Goal: Task Accomplishment & Management: Manage account settings

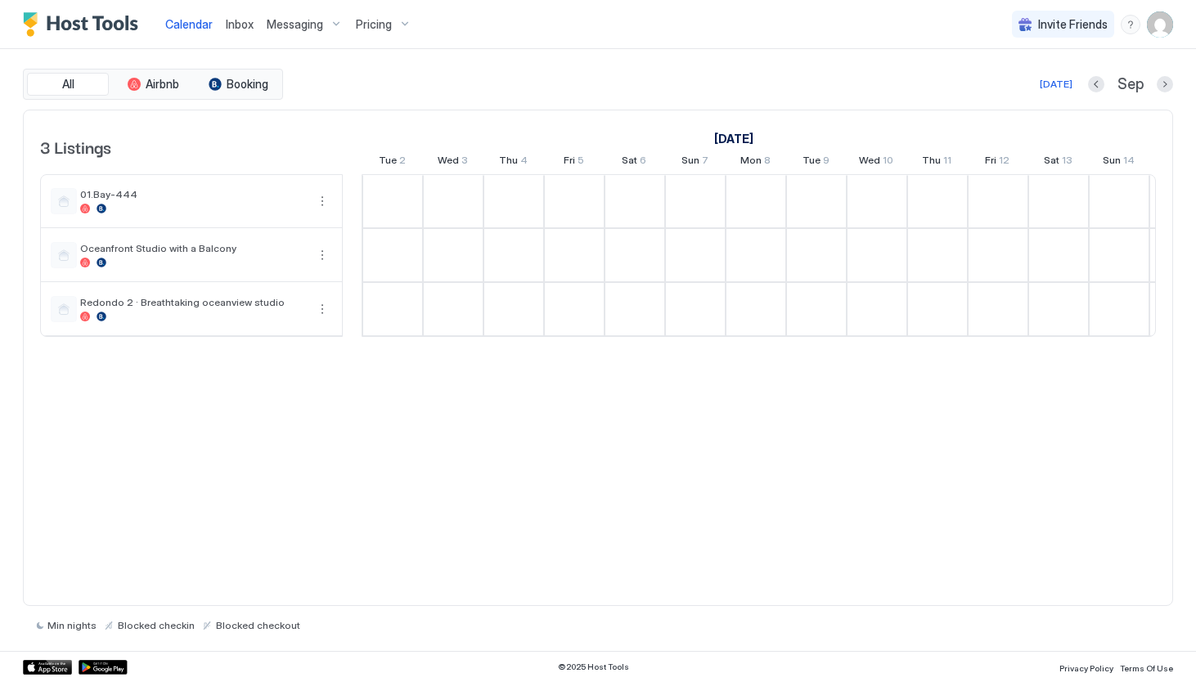
scroll to position [0, 909]
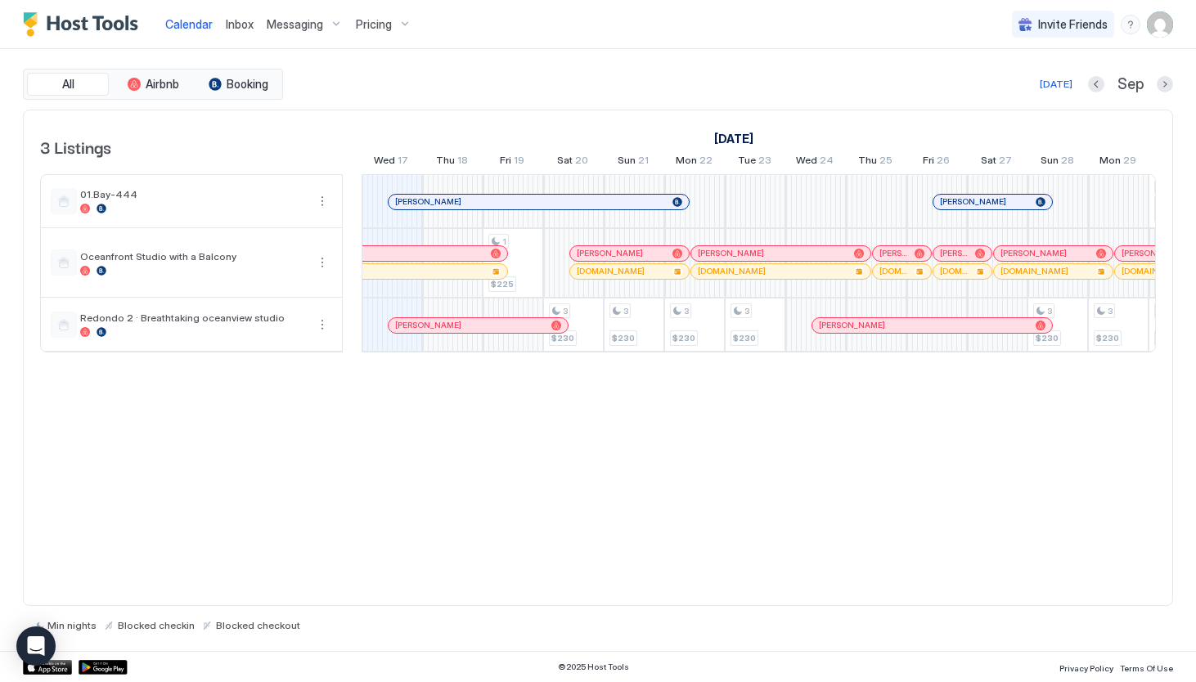
click at [396, 207] on div "[PERSON_NAME]" at bounding box center [539, 202] width 300 height 15
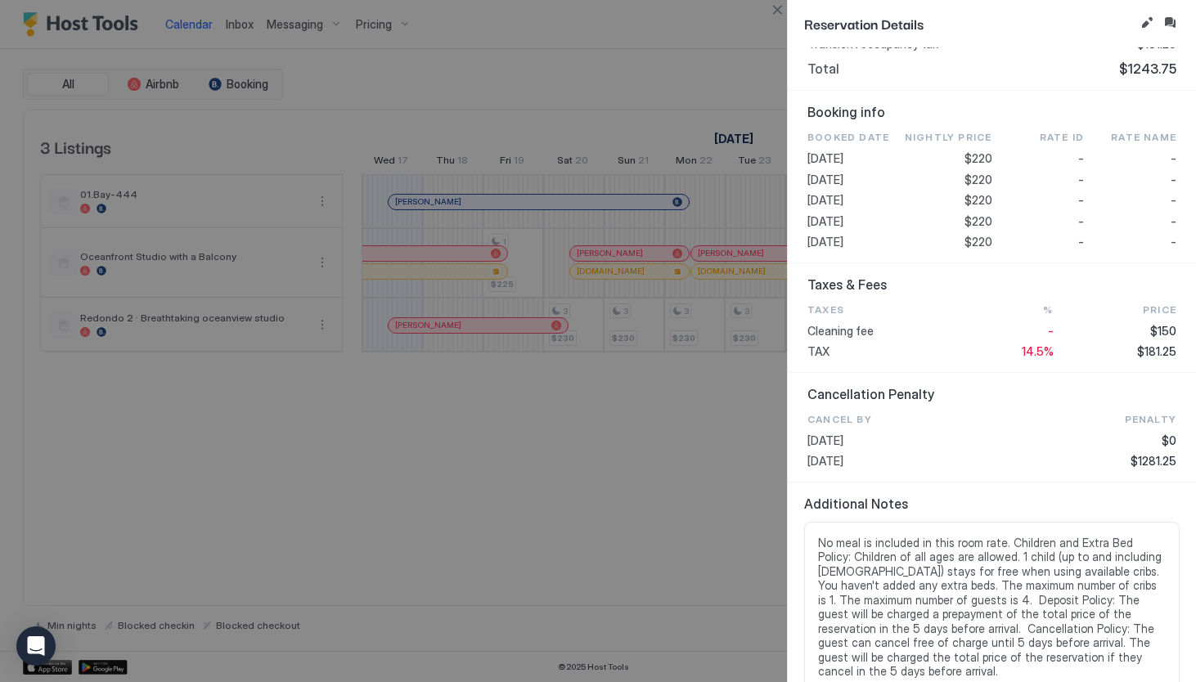
scroll to position [694, 0]
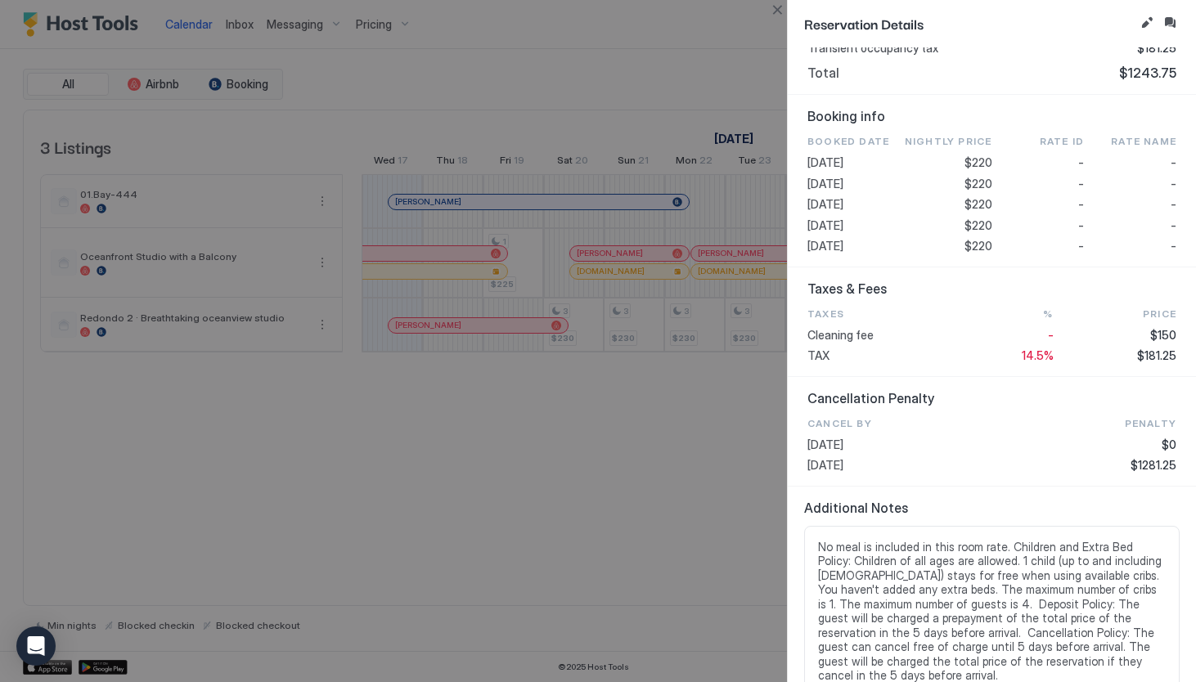
click at [509, 489] on div at bounding box center [598, 341] width 1196 height 682
click at [407, 209] on div at bounding box center [598, 341] width 1196 height 682
click at [360, 480] on div at bounding box center [598, 341] width 1196 height 682
click at [1144, 19] on button "Edit reservation" at bounding box center [1147, 23] width 20 height 20
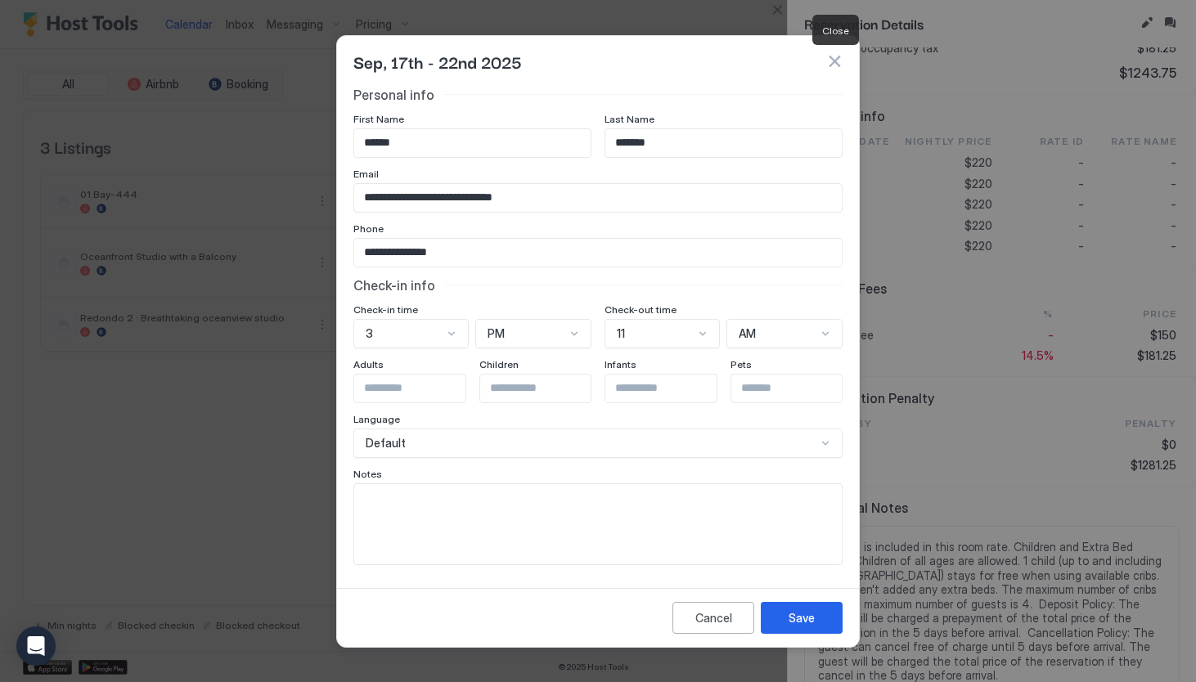
click at [833, 57] on button "button" at bounding box center [834, 61] width 16 height 16
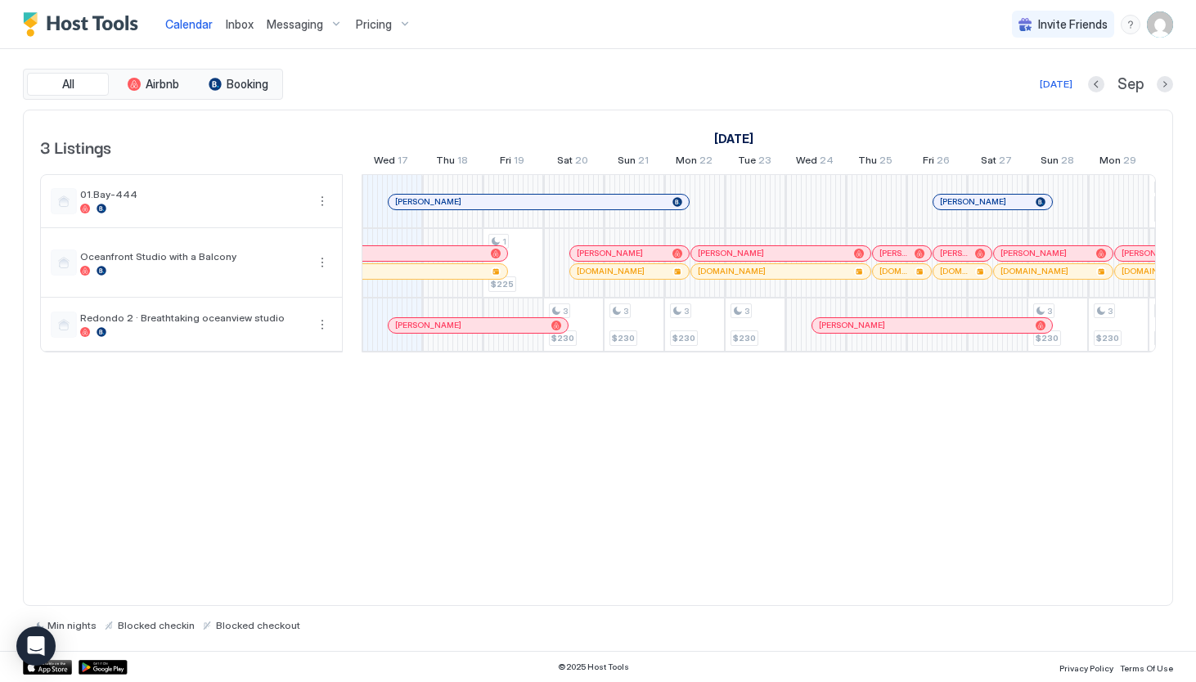
click at [327, 20] on div "Messaging" at bounding box center [304, 25] width 89 height 28
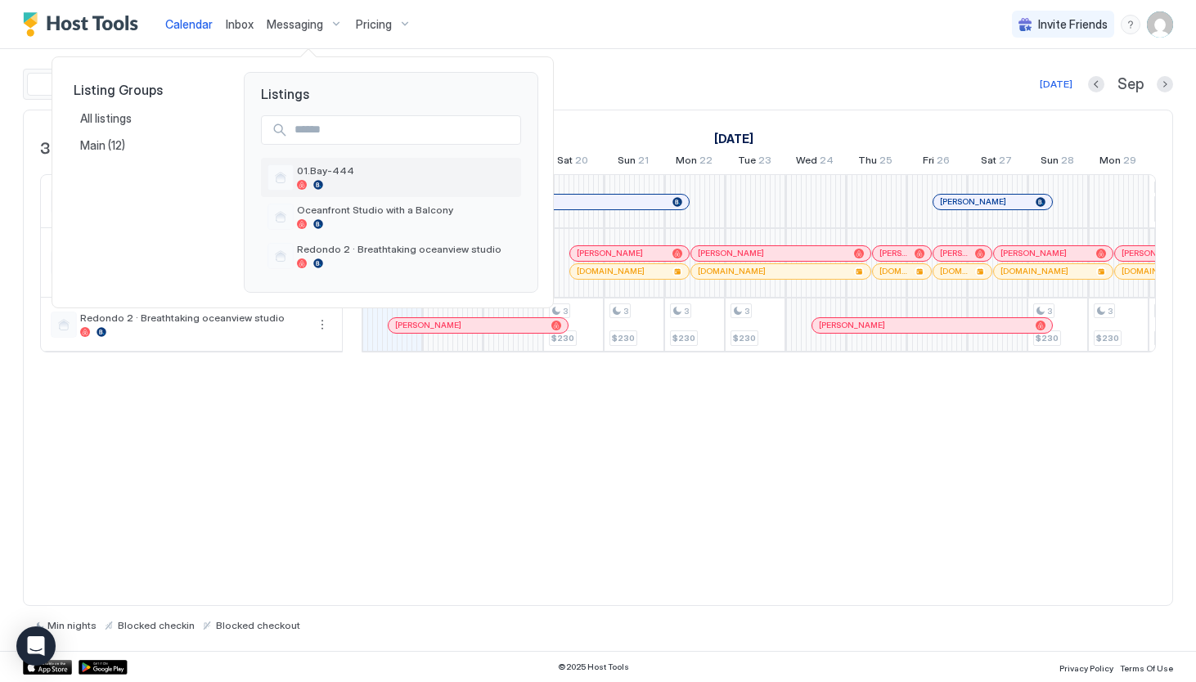
click at [313, 173] on span "01.Bay-444" at bounding box center [406, 170] width 218 height 12
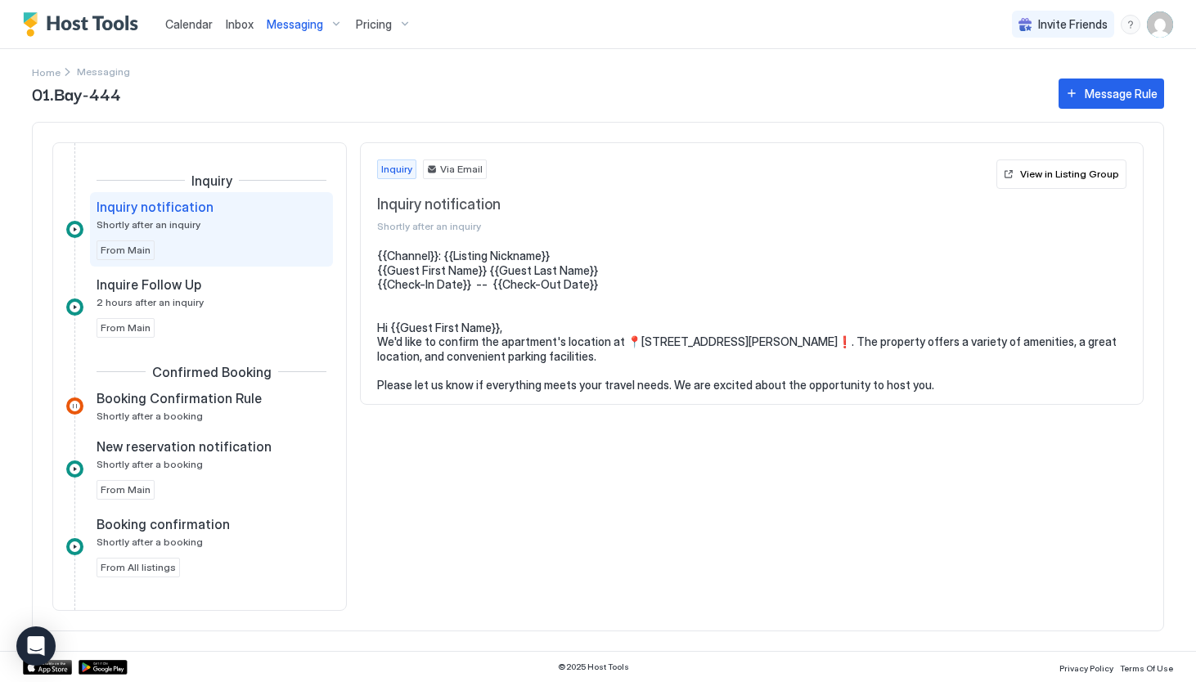
click at [77, 225] on div at bounding box center [74, 229] width 17 height 17
click at [72, 233] on div at bounding box center [74, 229] width 17 height 17
click at [74, 231] on div at bounding box center [74, 229] width 17 height 17
click at [78, 311] on div at bounding box center [74, 307] width 17 height 17
click at [78, 404] on div at bounding box center [74, 406] width 17 height 17
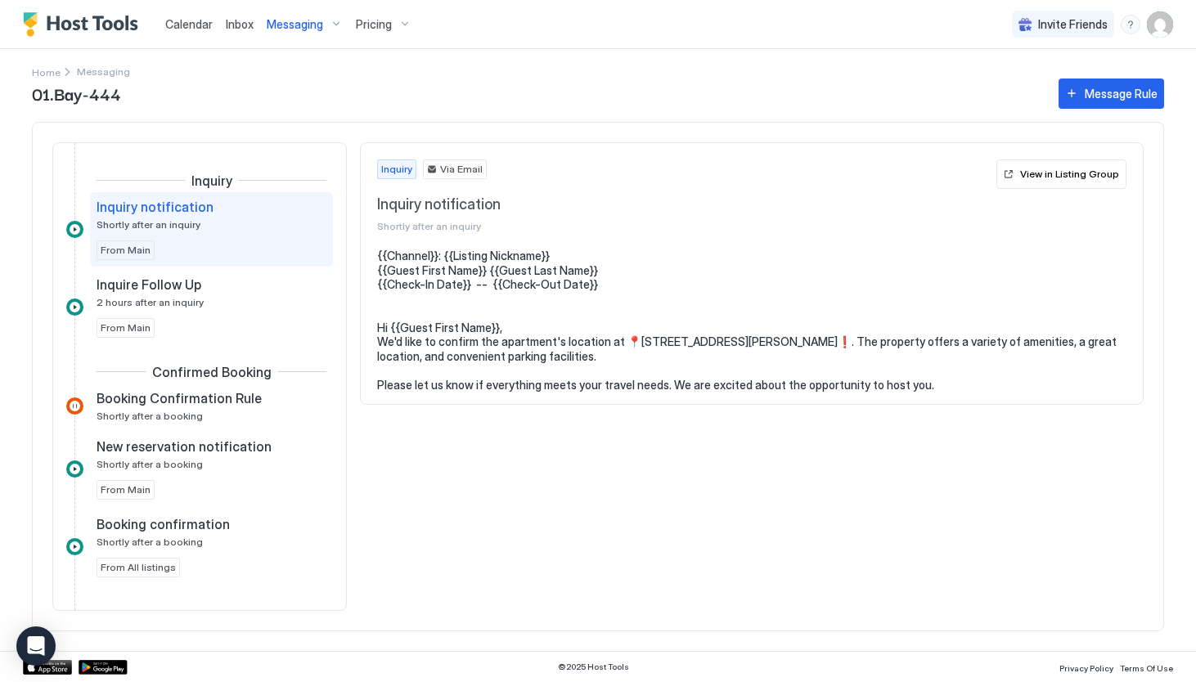
click at [78, 404] on div at bounding box center [74, 406] width 17 height 17
click at [135, 413] on span "Shortly after a booking" at bounding box center [150, 416] width 106 height 12
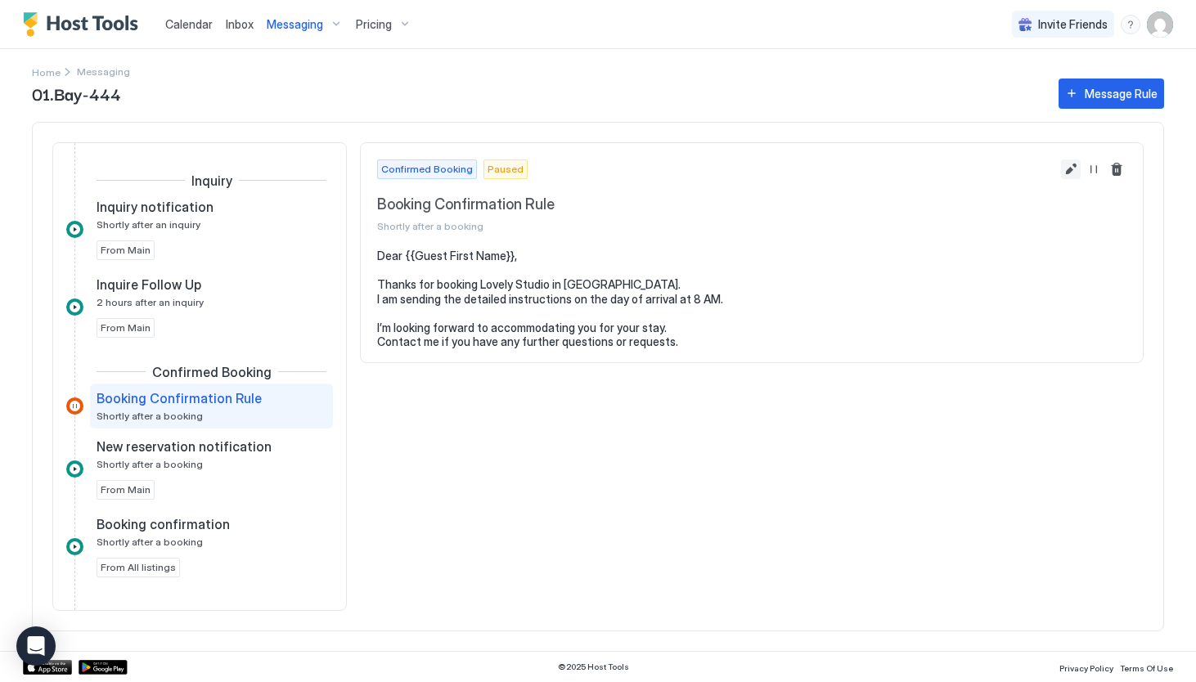
click at [1072, 164] on button "Edit message rule" at bounding box center [1071, 170] width 20 height 20
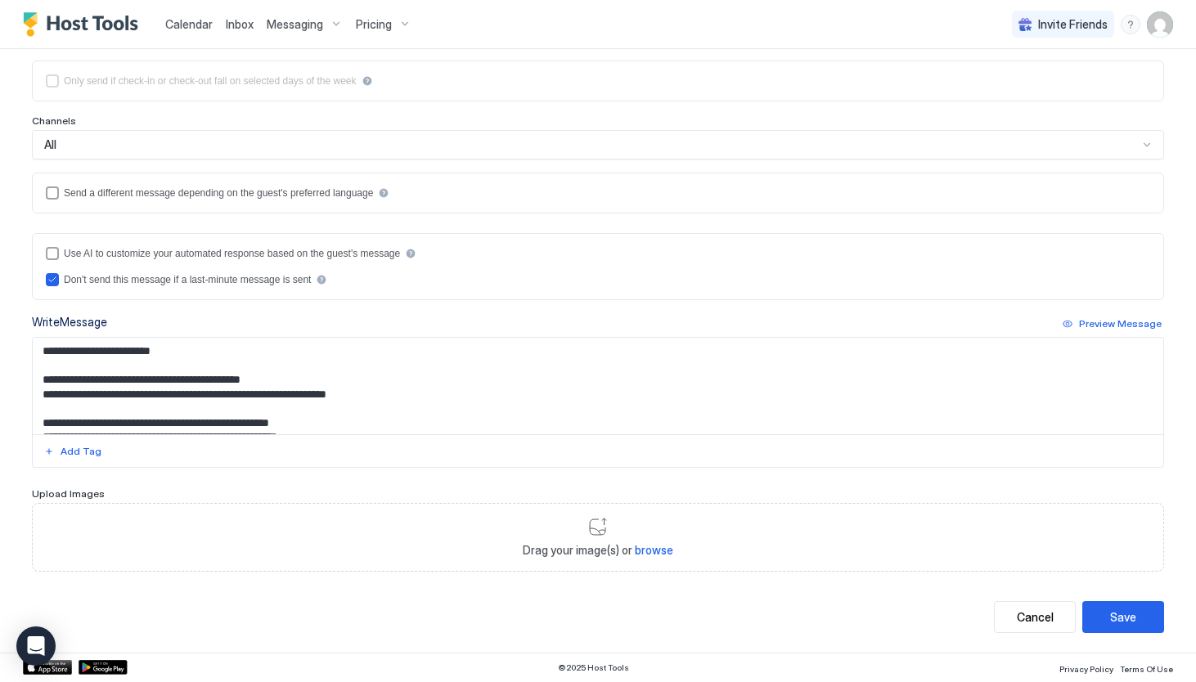
scroll to position [256, 0]
click at [1043, 622] on div "Cancel" at bounding box center [1035, 617] width 37 height 17
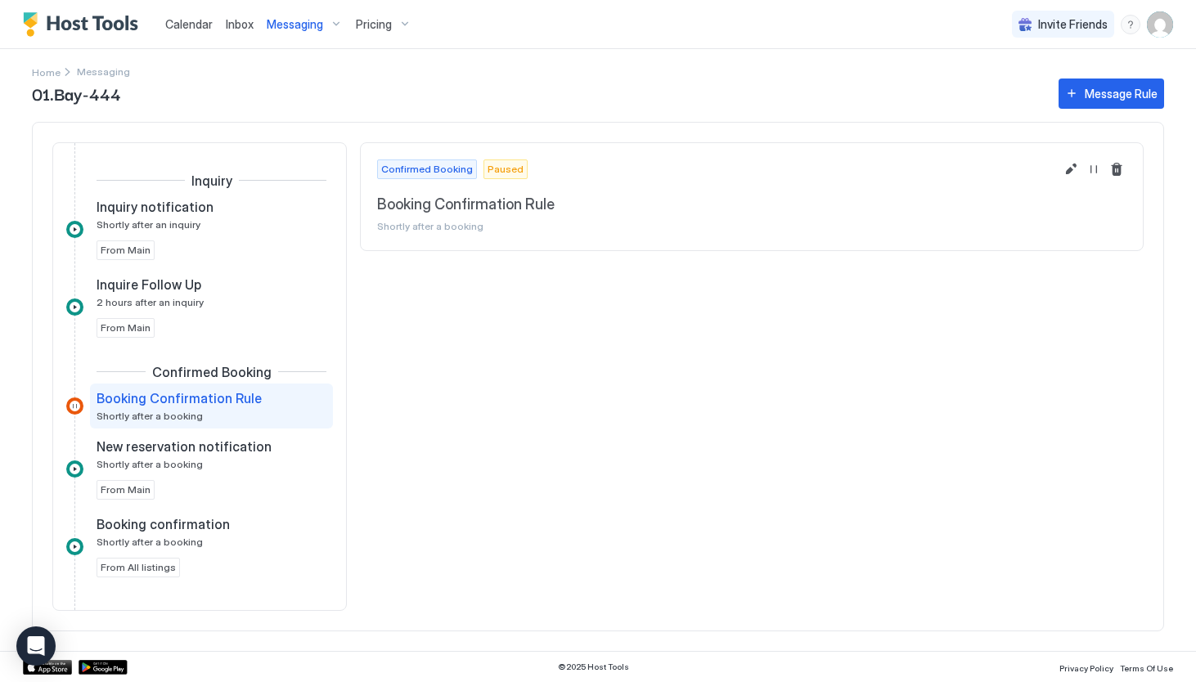
scroll to position [29, 0]
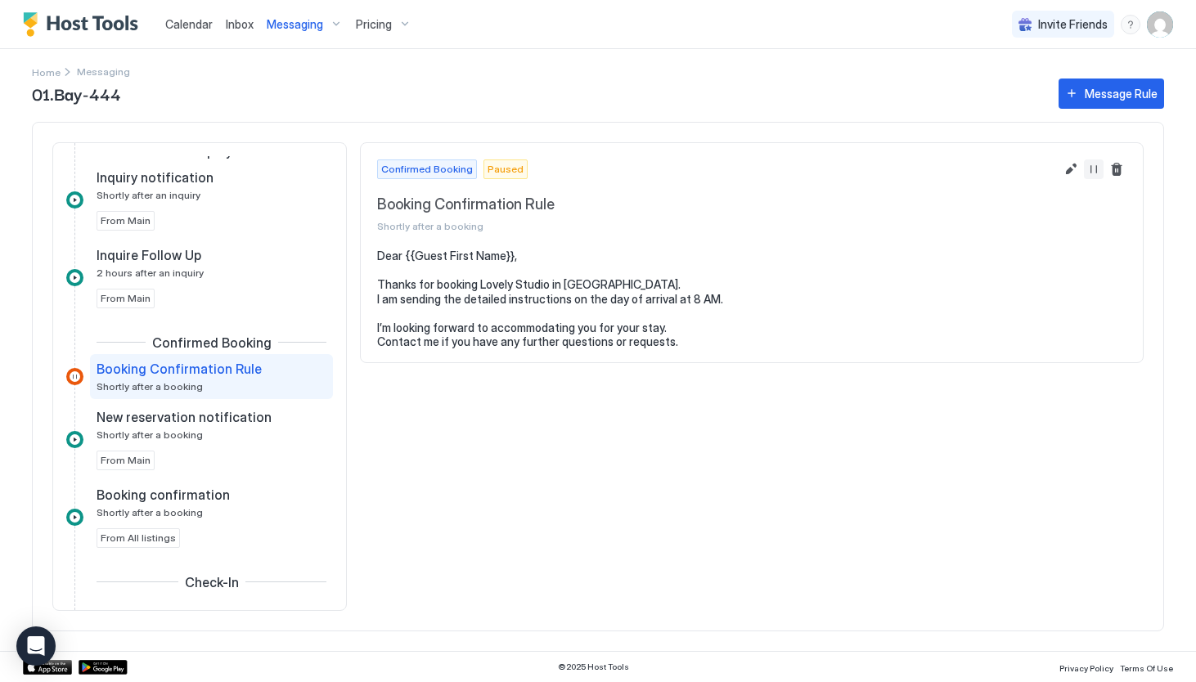
click at [1097, 168] on button "Resume Message Rule" at bounding box center [1094, 170] width 20 height 20
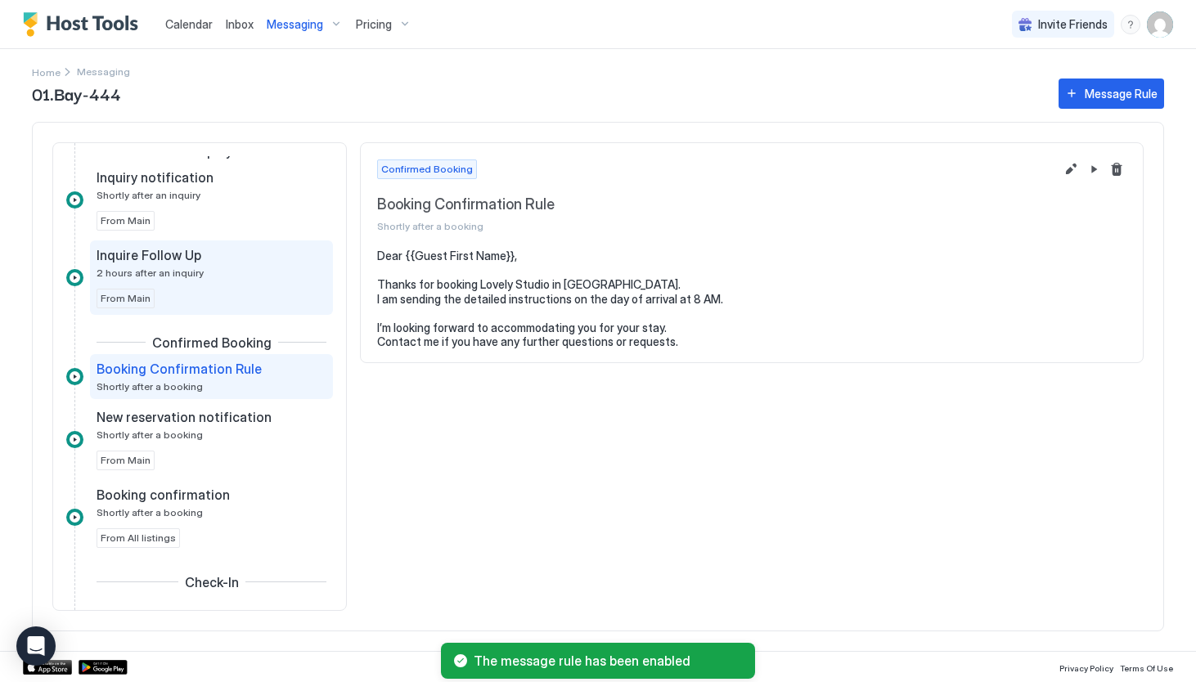
click at [229, 262] on div "Inquire Follow Up" at bounding box center [200, 255] width 207 height 16
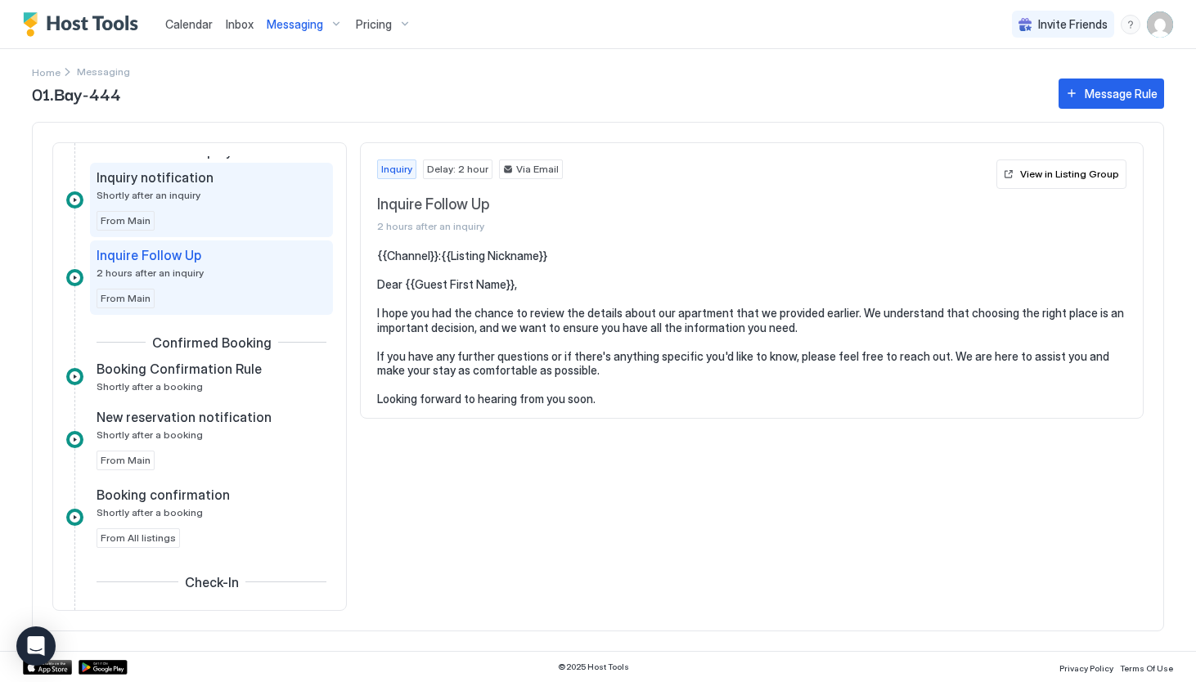
click at [186, 177] on span "Inquiry notification" at bounding box center [155, 177] width 117 height 16
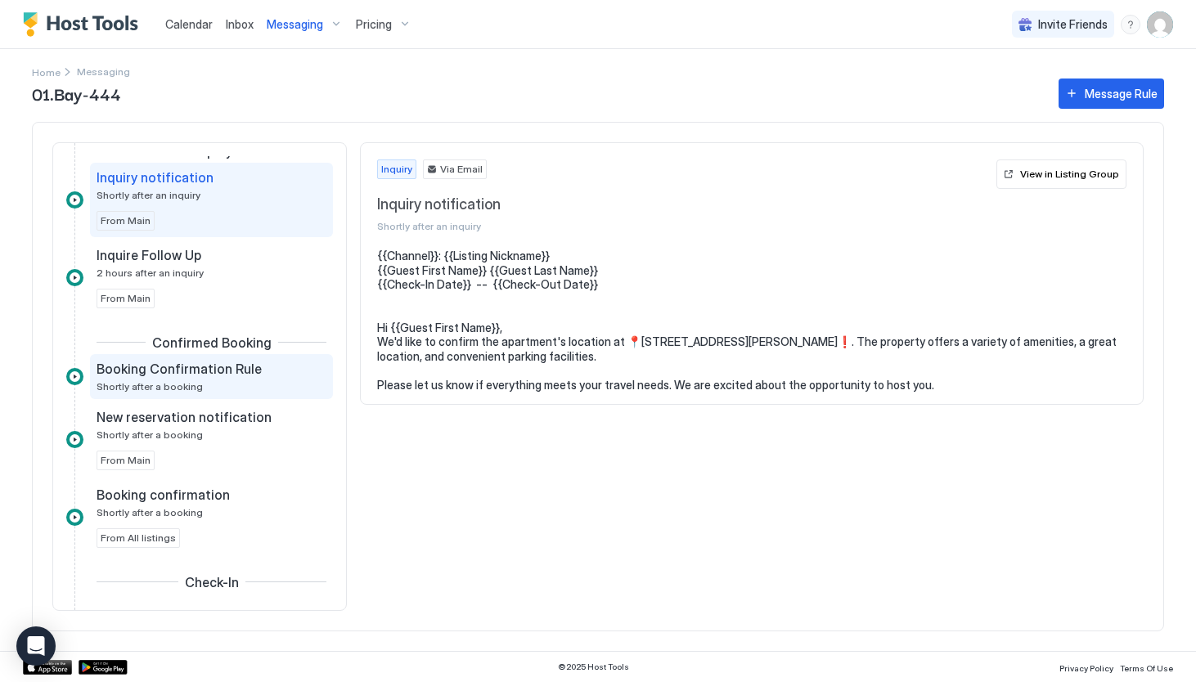
click at [133, 380] on span "Shortly after a booking" at bounding box center [150, 386] width 106 height 12
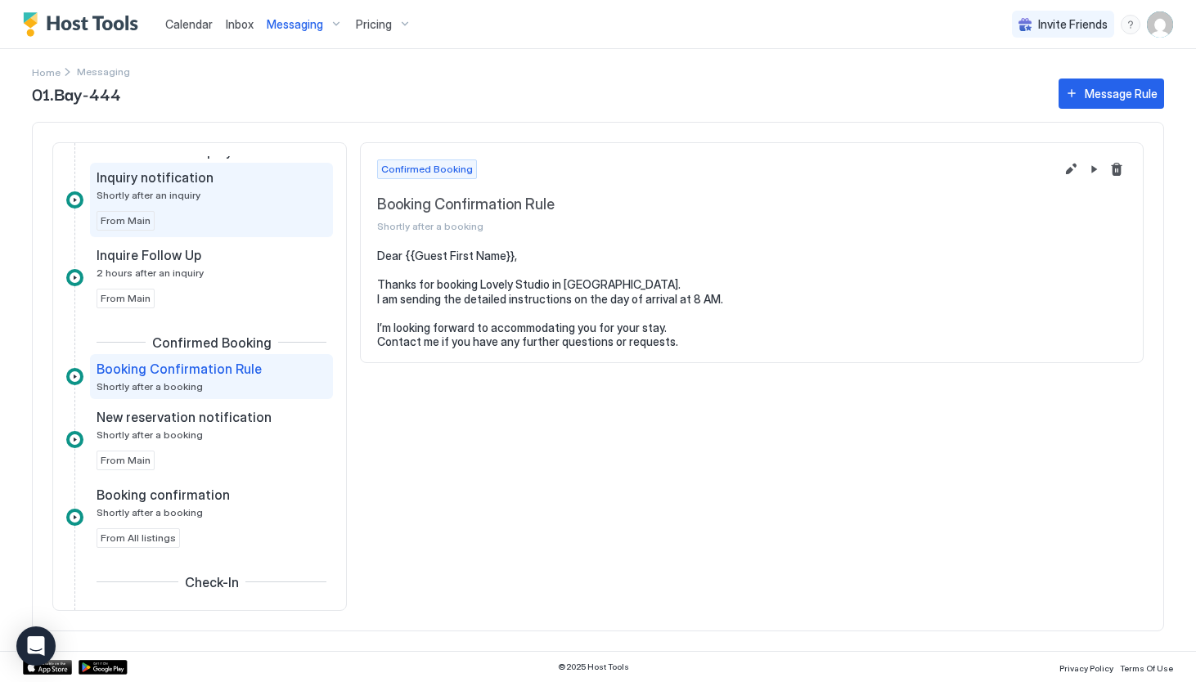
click at [191, 202] on div "Inquiry notification Shortly after an inquiry From Main" at bounding box center [212, 199] width 230 height 61
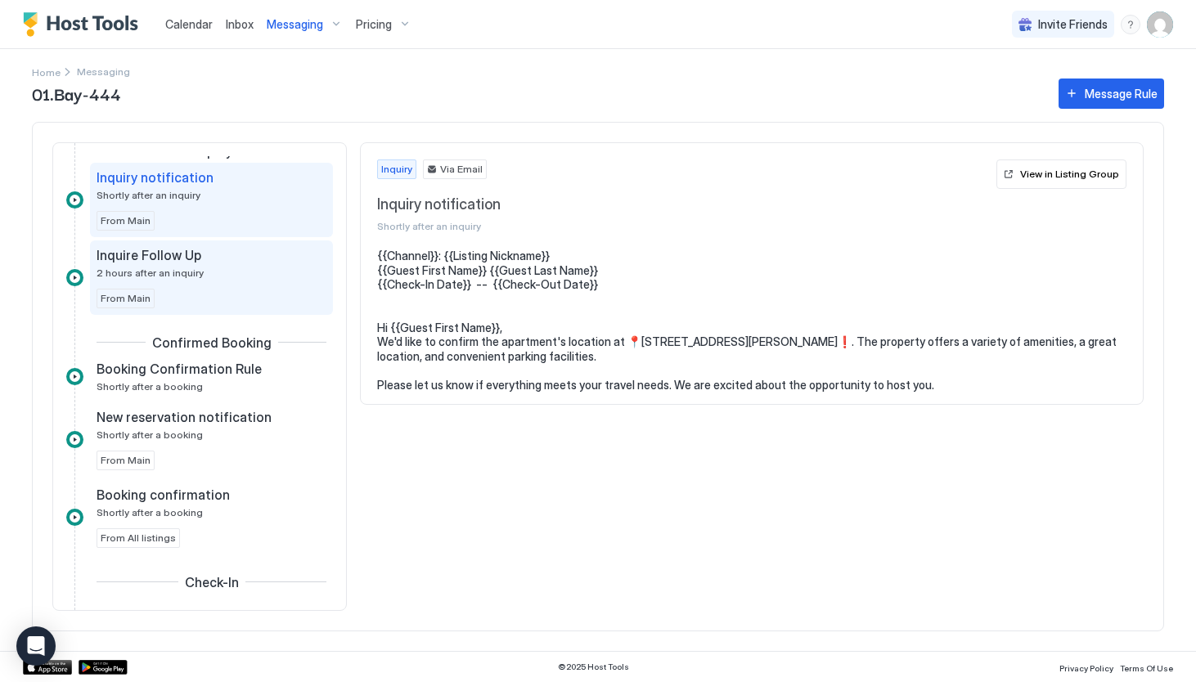
click at [177, 267] on span "2 hours after an inquiry" at bounding box center [150, 273] width 107 height 12
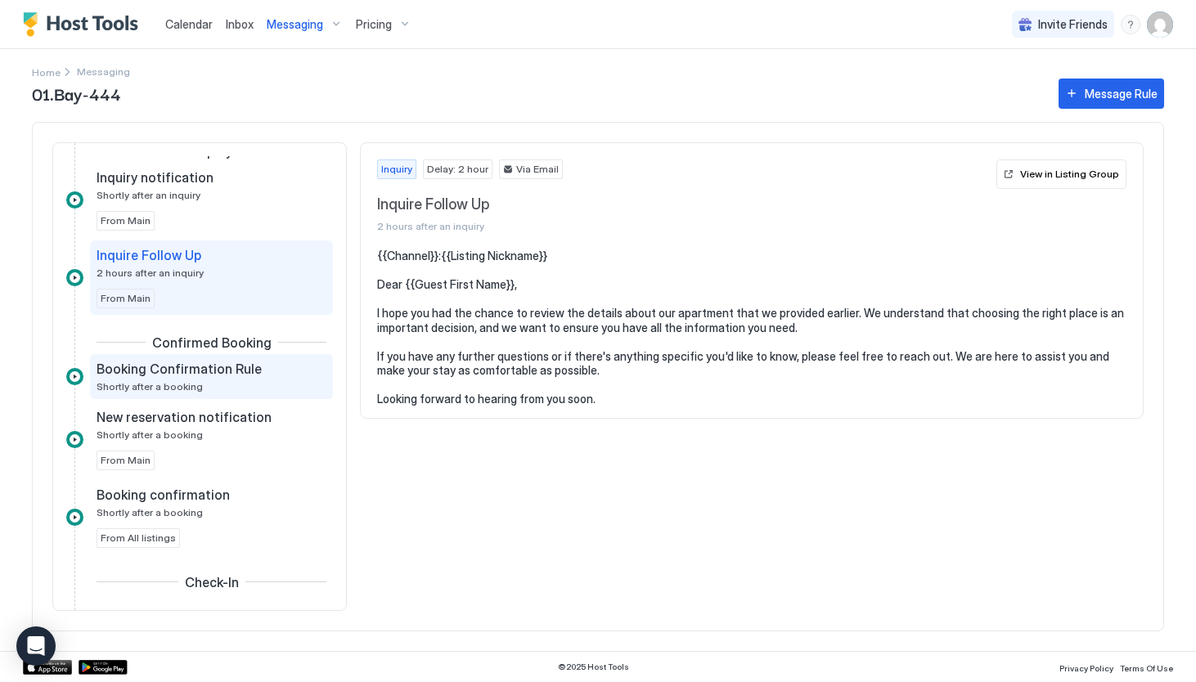
click at [175, 379] on div "Booking Confirmation Rule Shortly after a booking" at bounding box center [200, 377] width 207 height 32
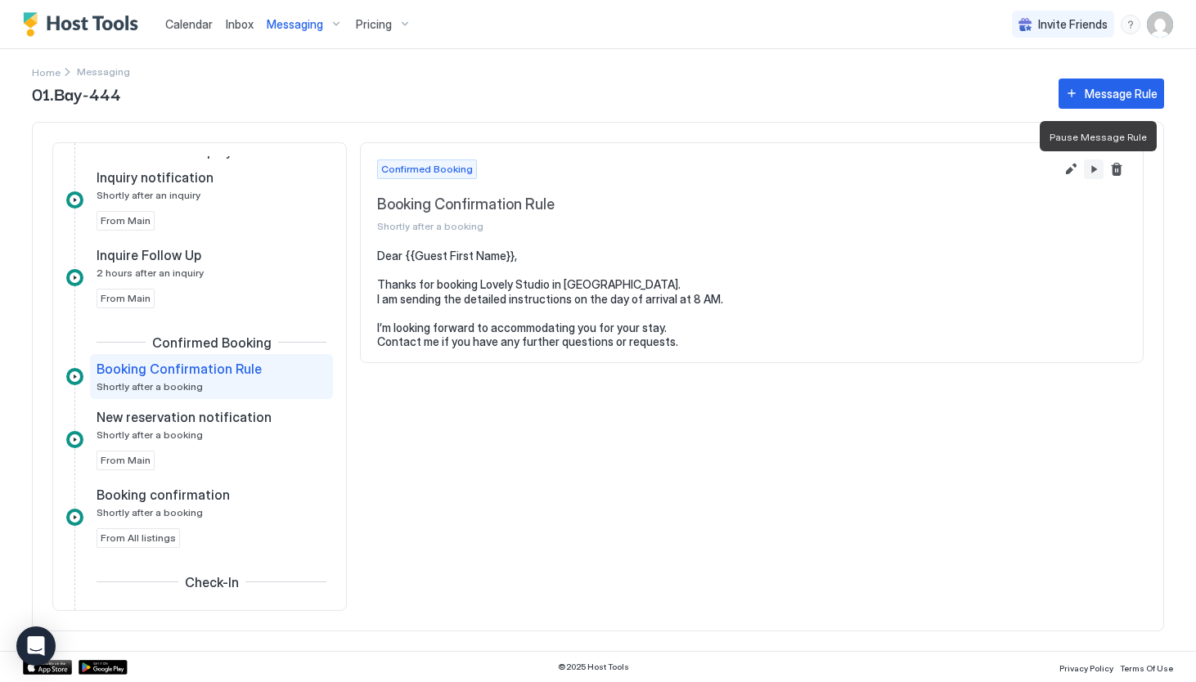
click at [1098, 168] on button "Pause Message Rule" at bounding box center [1094, 170] width 20 height 20
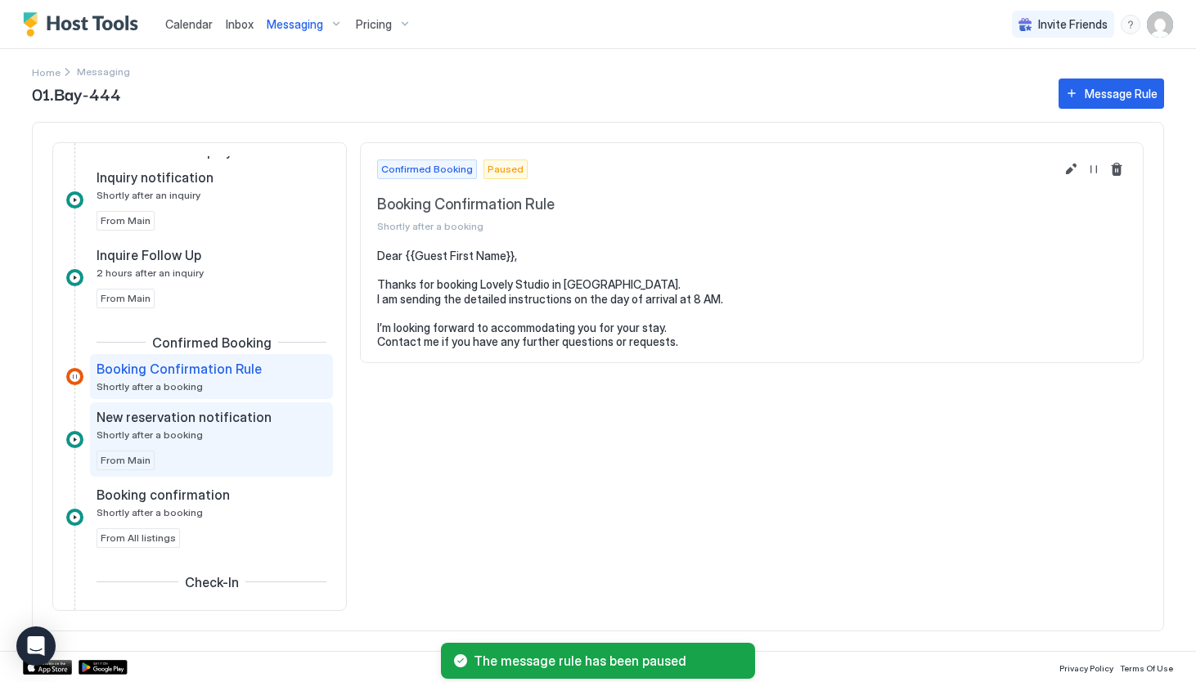
click at [204, 416] on span "New reservation notification" at bounding box center [184, 417] width 175 height 16
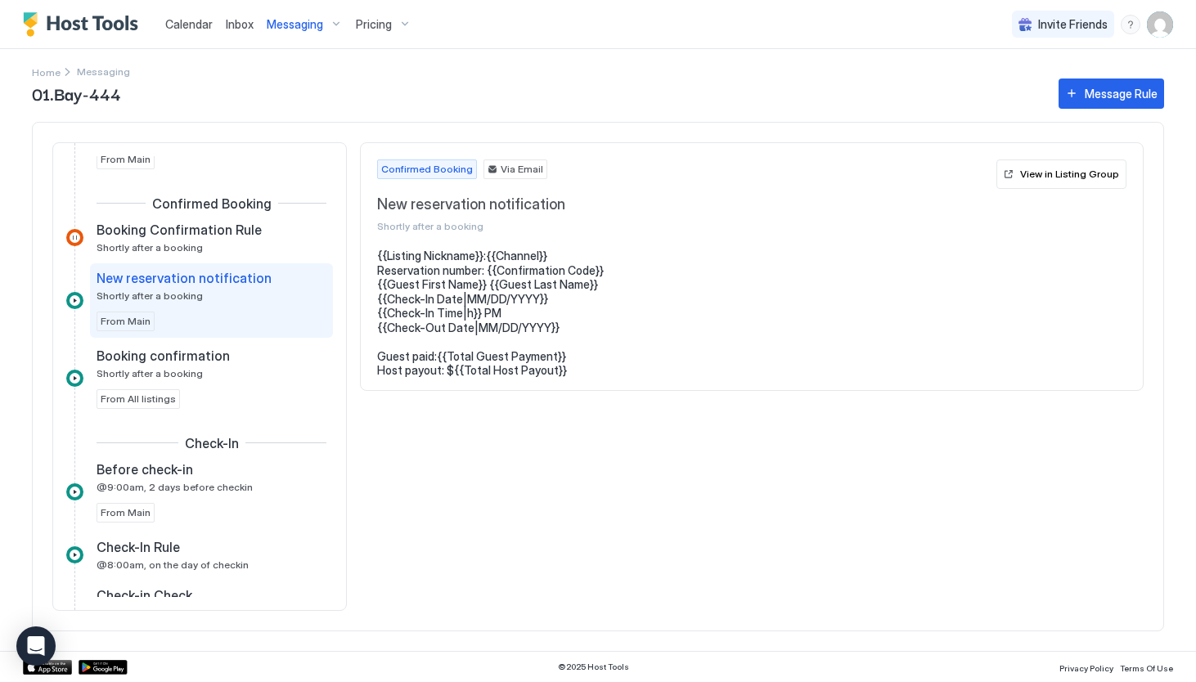
scroll to position [175, 0]
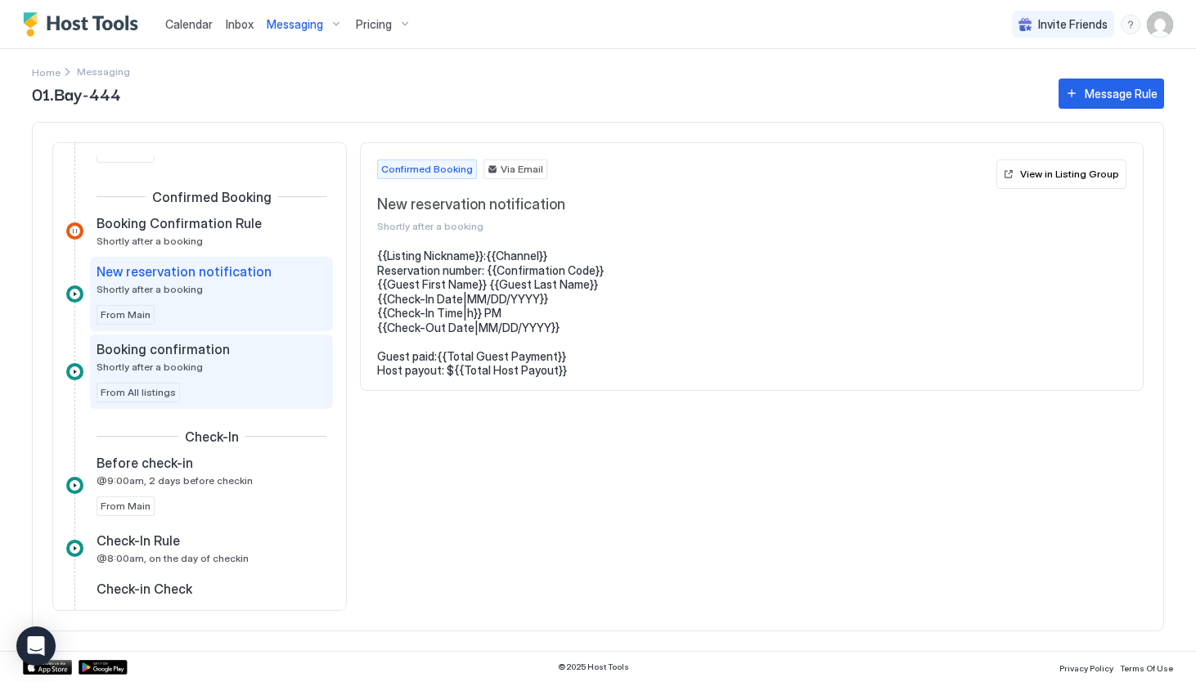
click at [199, 370] on div "Booking confirmation Shortly after a booking" at bounding box center [200, 357] width 207 height 32
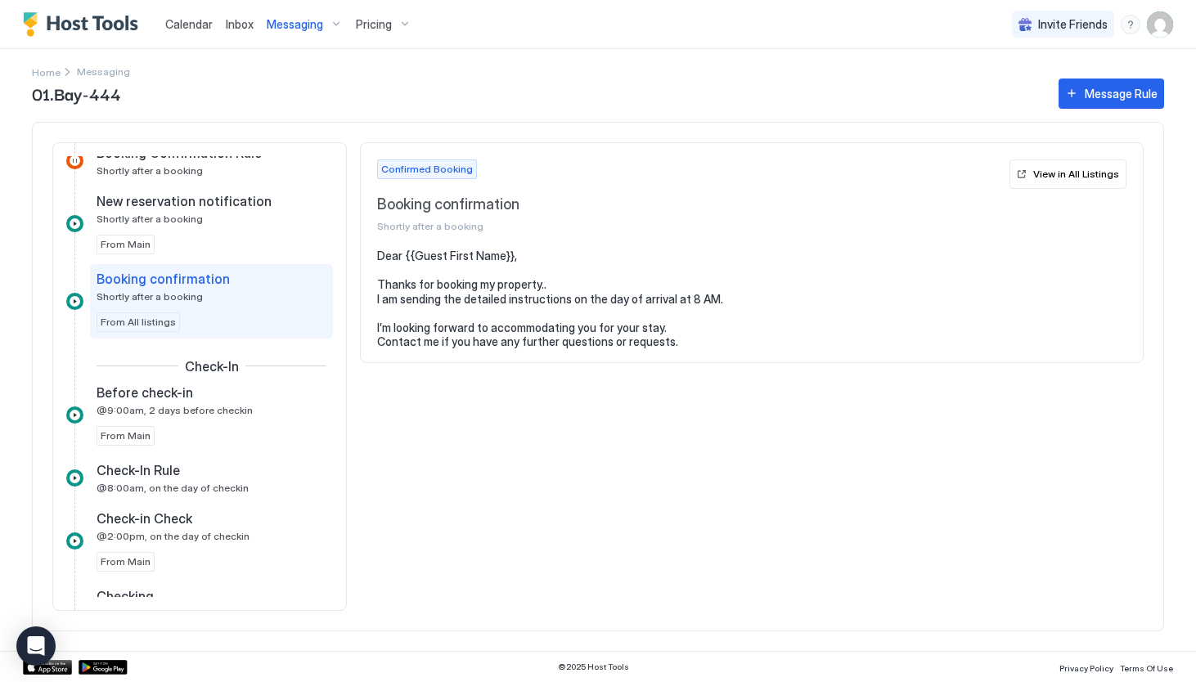
scroll to position [264, 0]
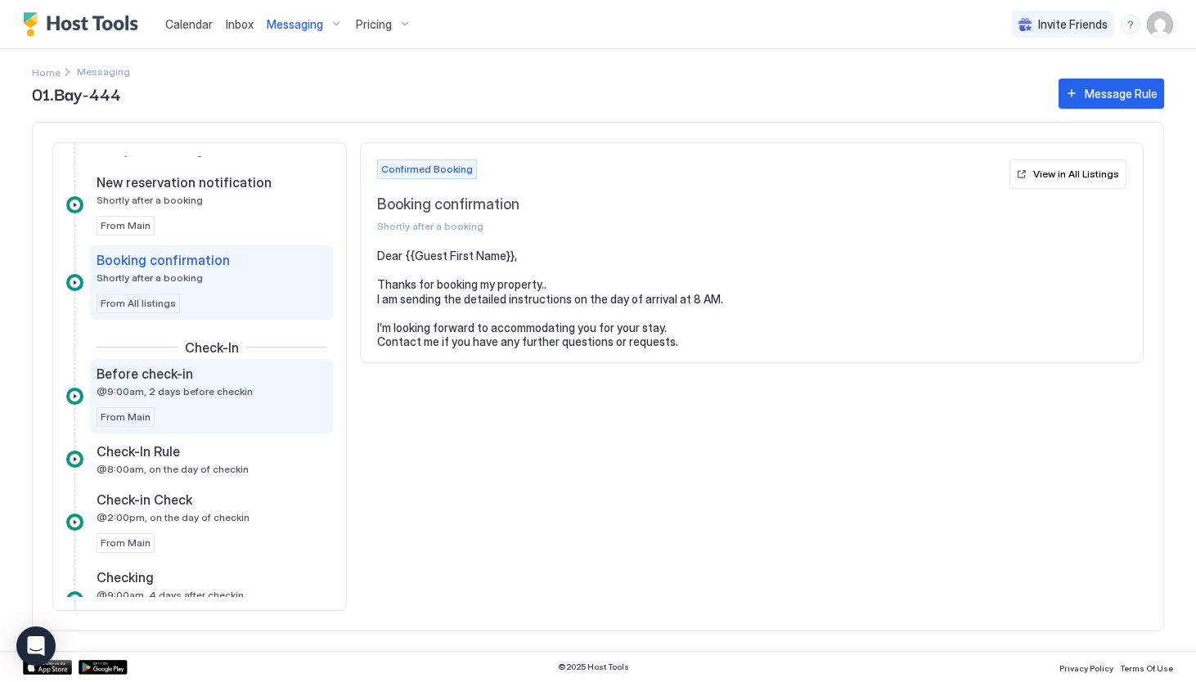
click at [187, 389] on span "@9:00am, 2 days before checkin" at bounding box center [175, 391] width 156 height 12
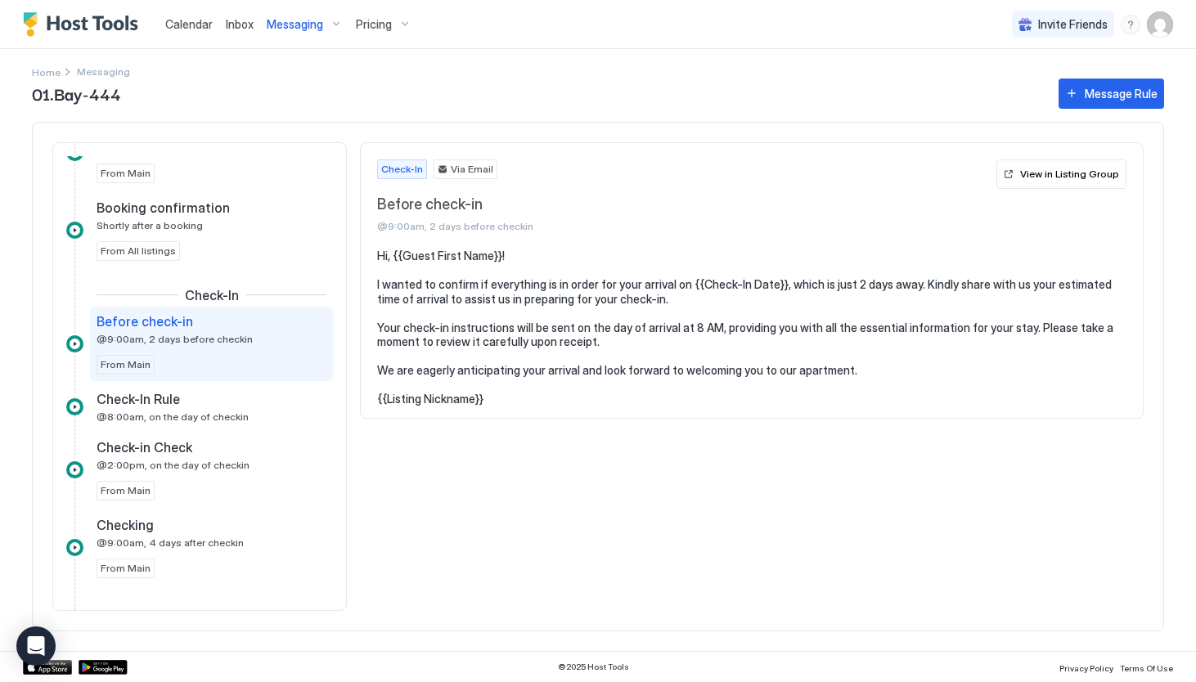
scroll to position [327, 0]
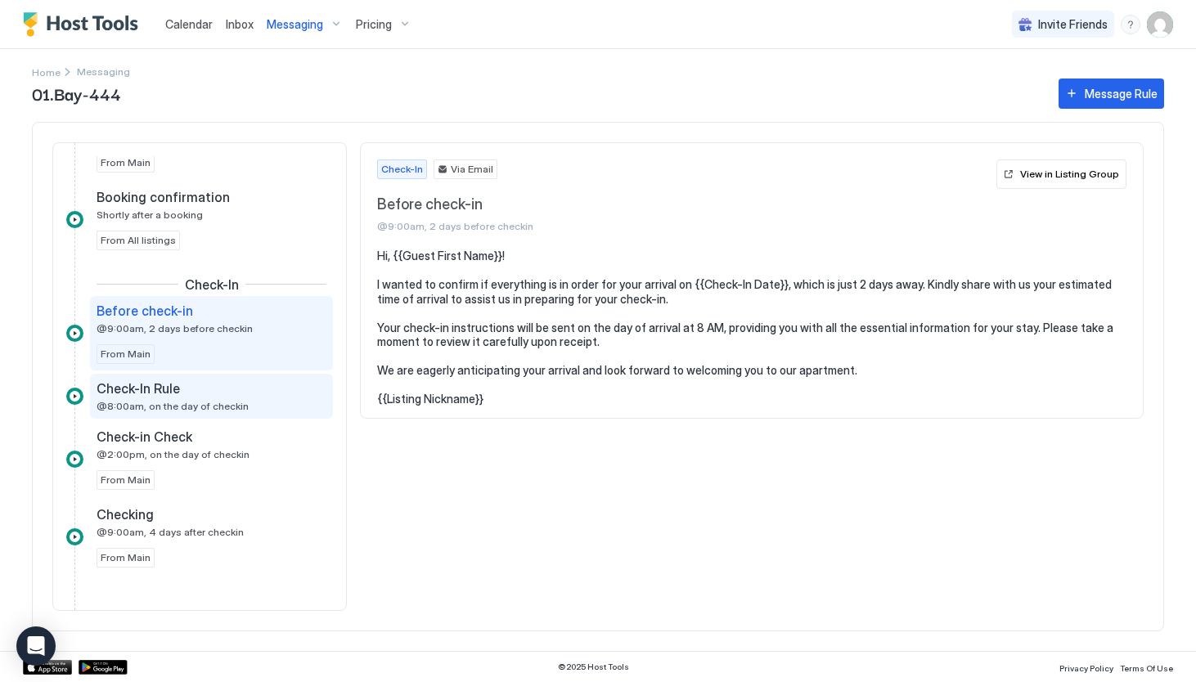
click at [189, 397] on div "Check-In Rule @8:00am, on the day of checkin" at bounding box center [200, 396] width 207 height 32
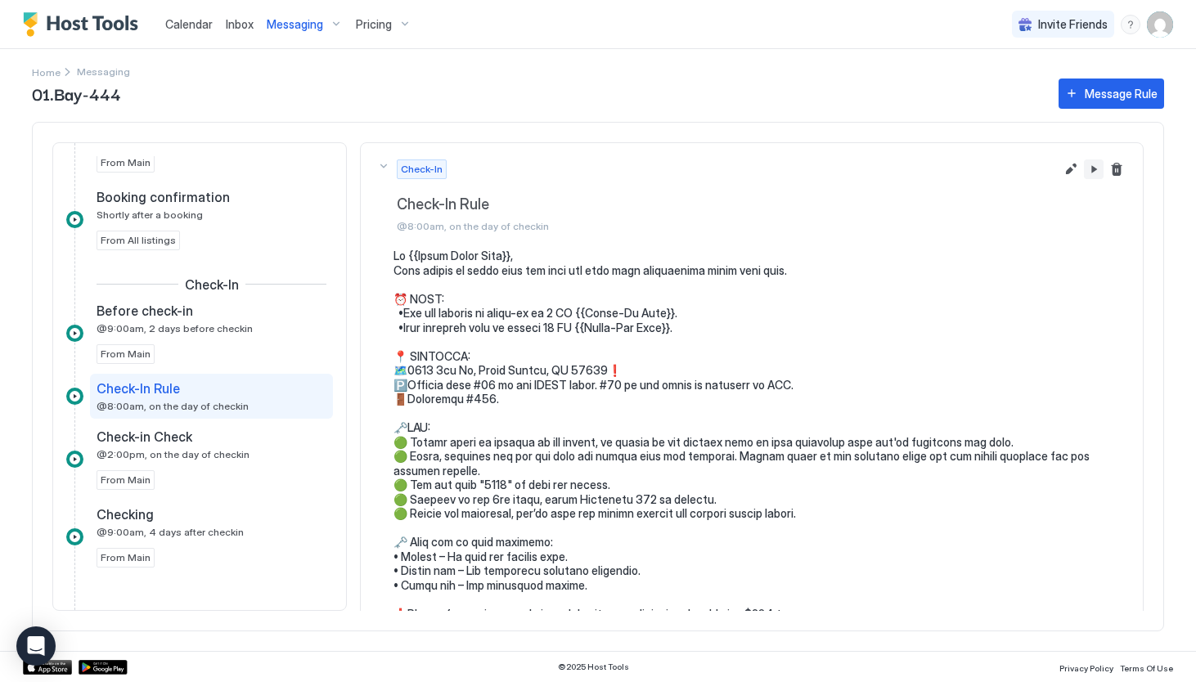
click at [1094, 169] on button "Pause Message Rule" at bounding box center [1094, 170] width 20 height 20
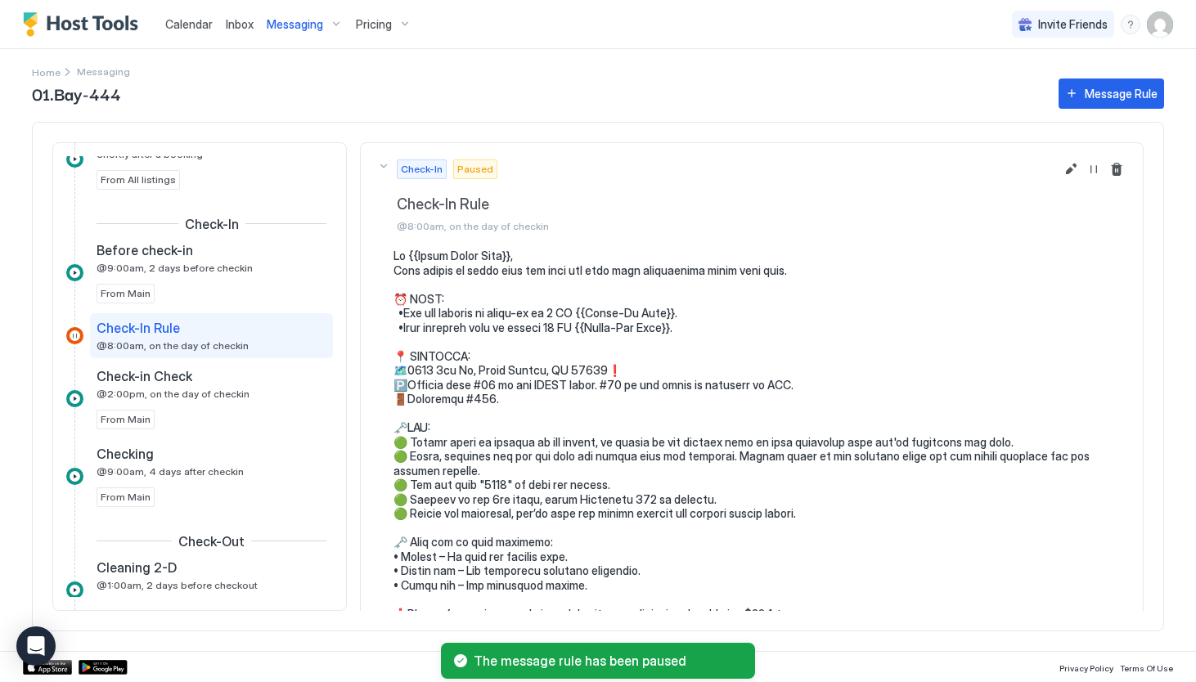
scroll to position [389, 0]
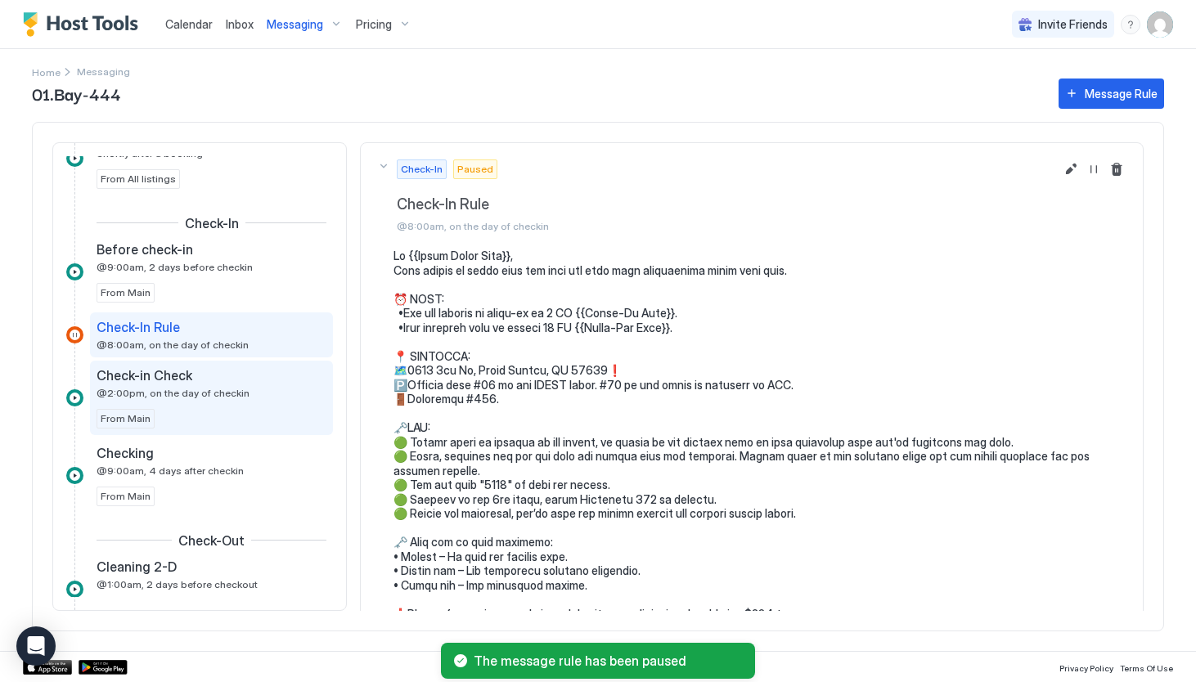
click at [213, 391] on span "@2:00pm, on the day of checkin" at bounding box center [173, 393] width 153 height 12
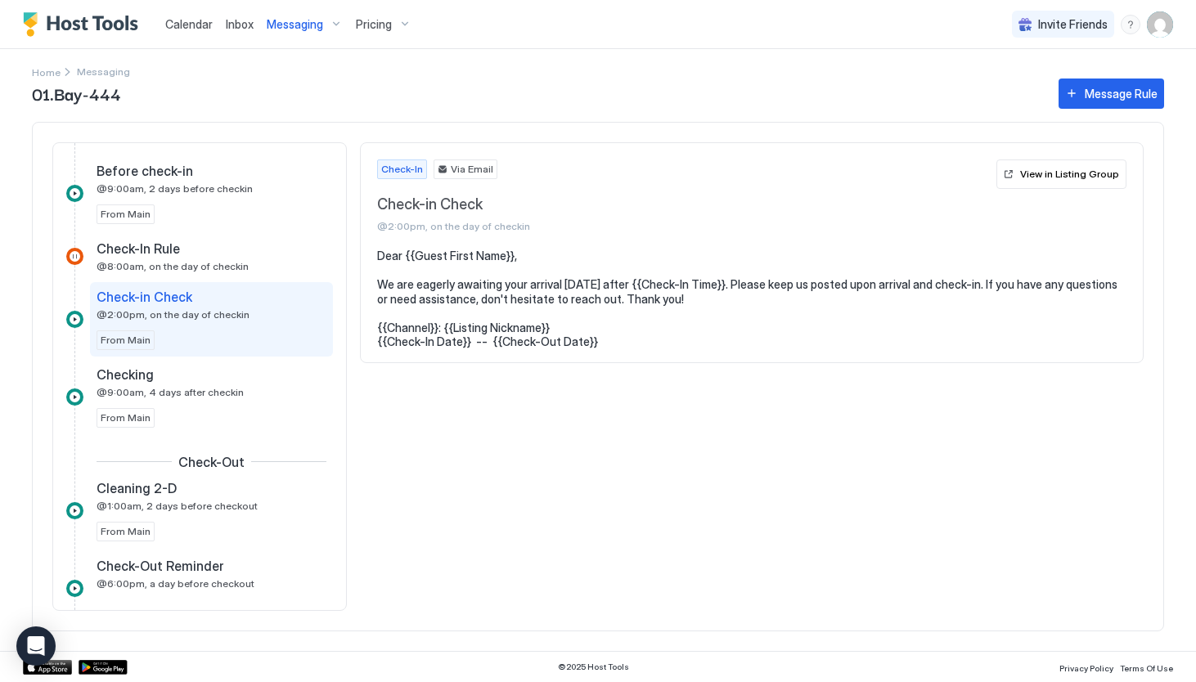
scroll to position [470, 0]
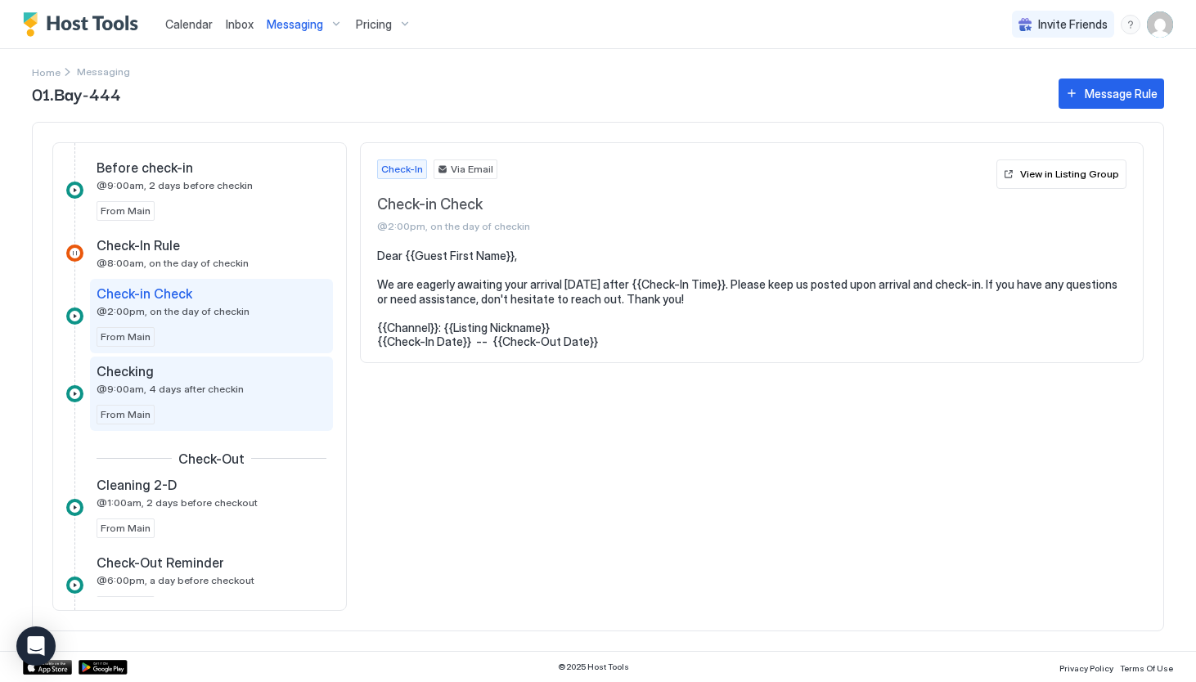
click at [201, 398] on div "Checking @9:00am, 4 days after checkin From Main" at bounding box center [212, 393] width 230 height 61
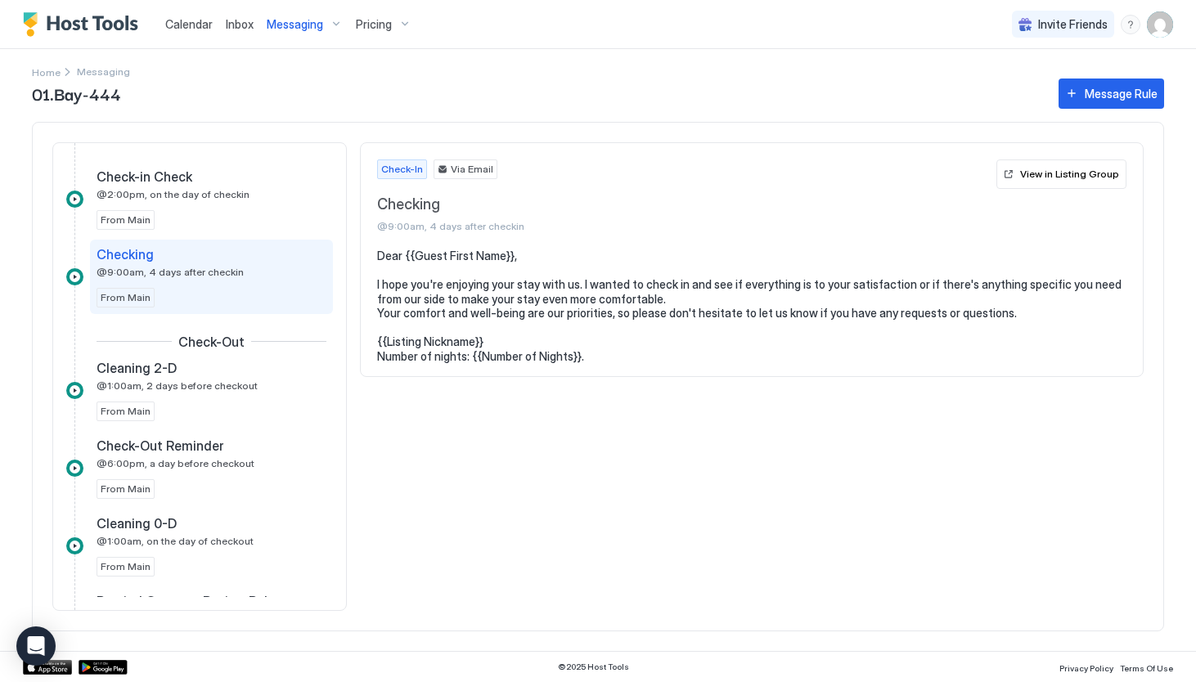
scroll to position [591, 0]
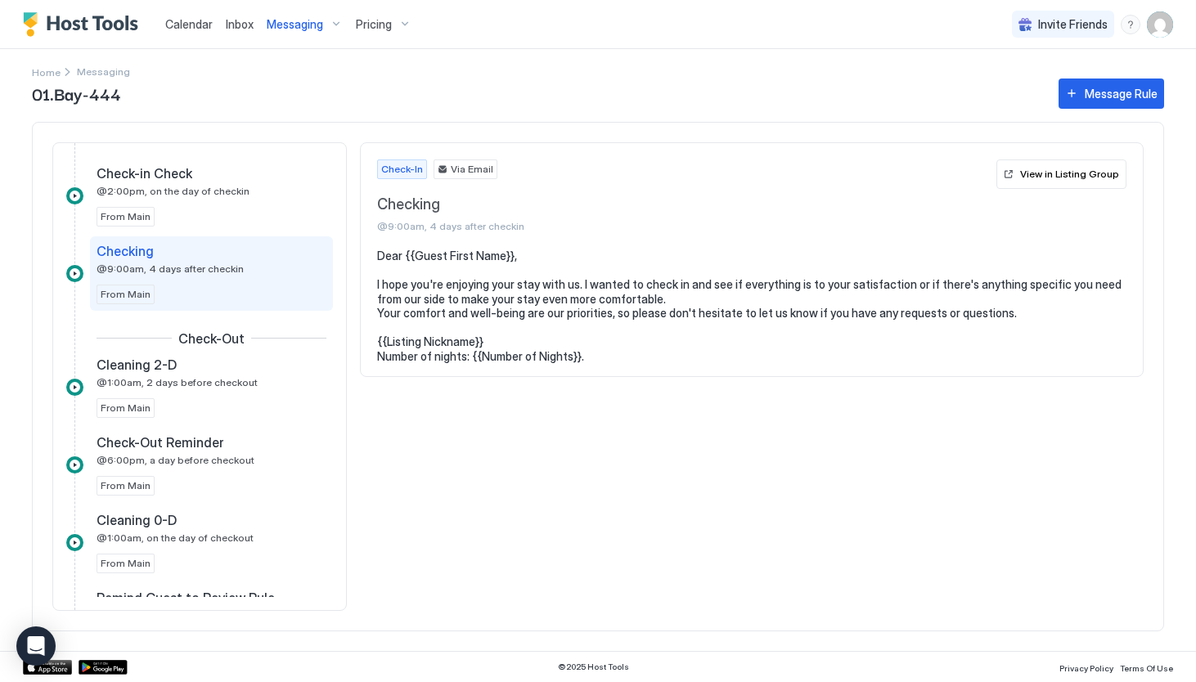
click at [201, 398] on div "Cleaning 2-D @1:00am, 2 days before checkout From Main" at bounding box center [212, 387] width 230 height 61
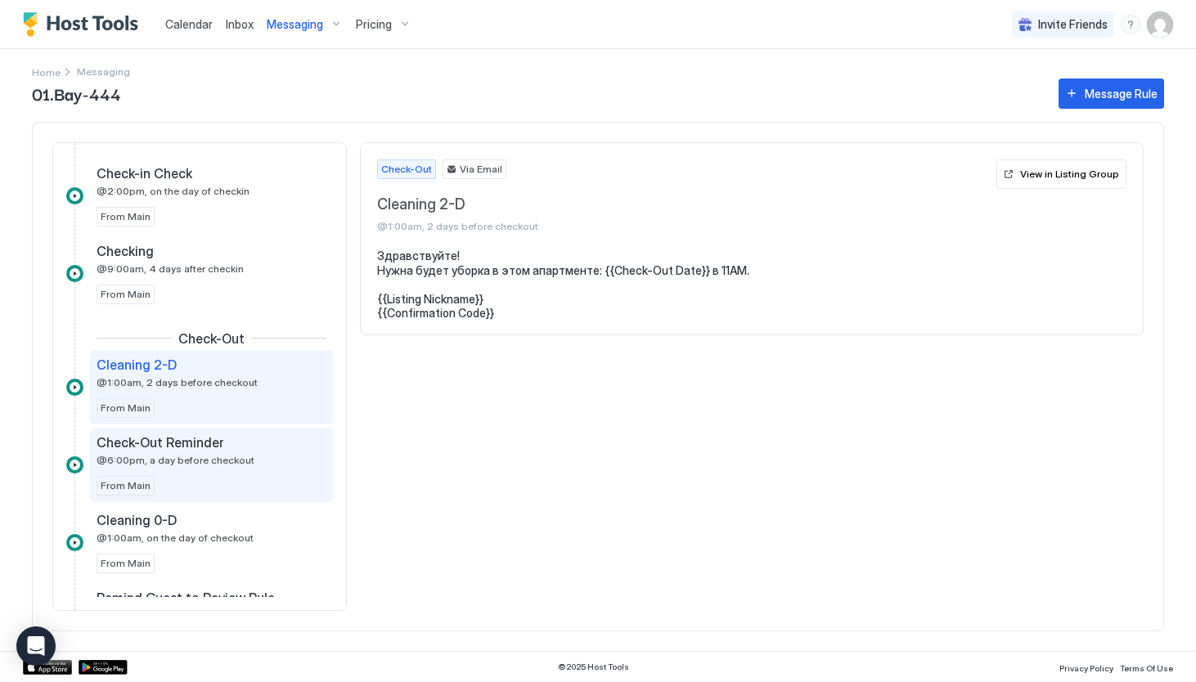
click at [192, 436] on span "Check-Out Reminder" at bounding box center [161, 442] width 128 height 16
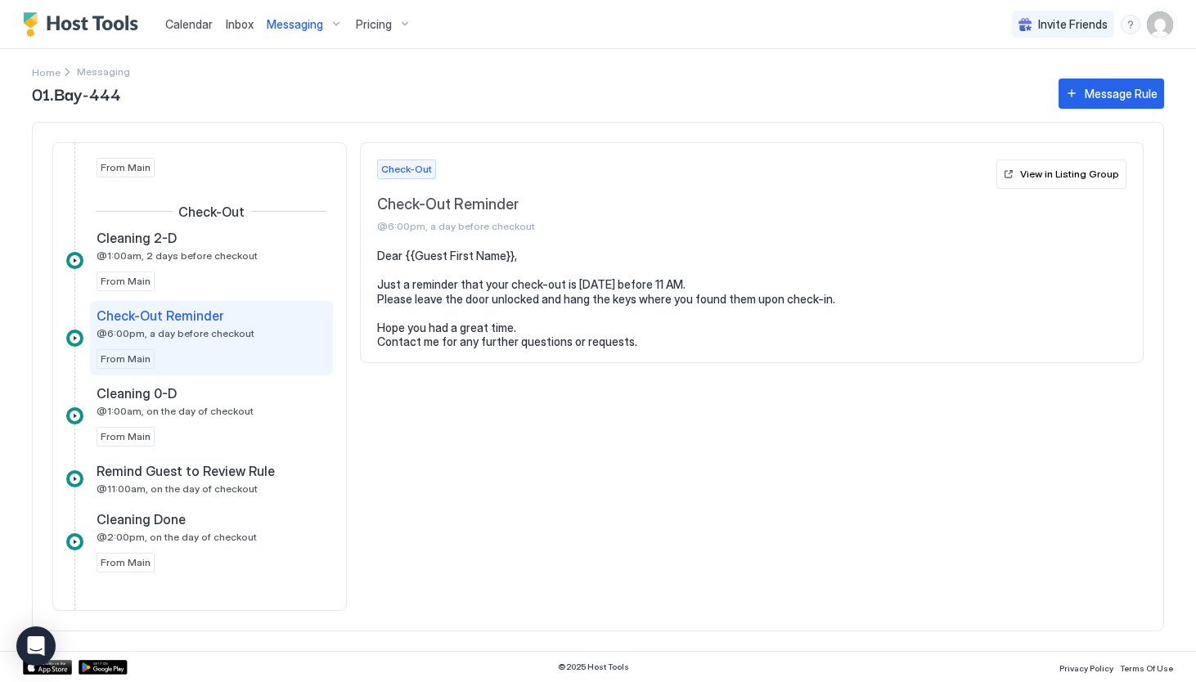
scroll to position [732, 0]
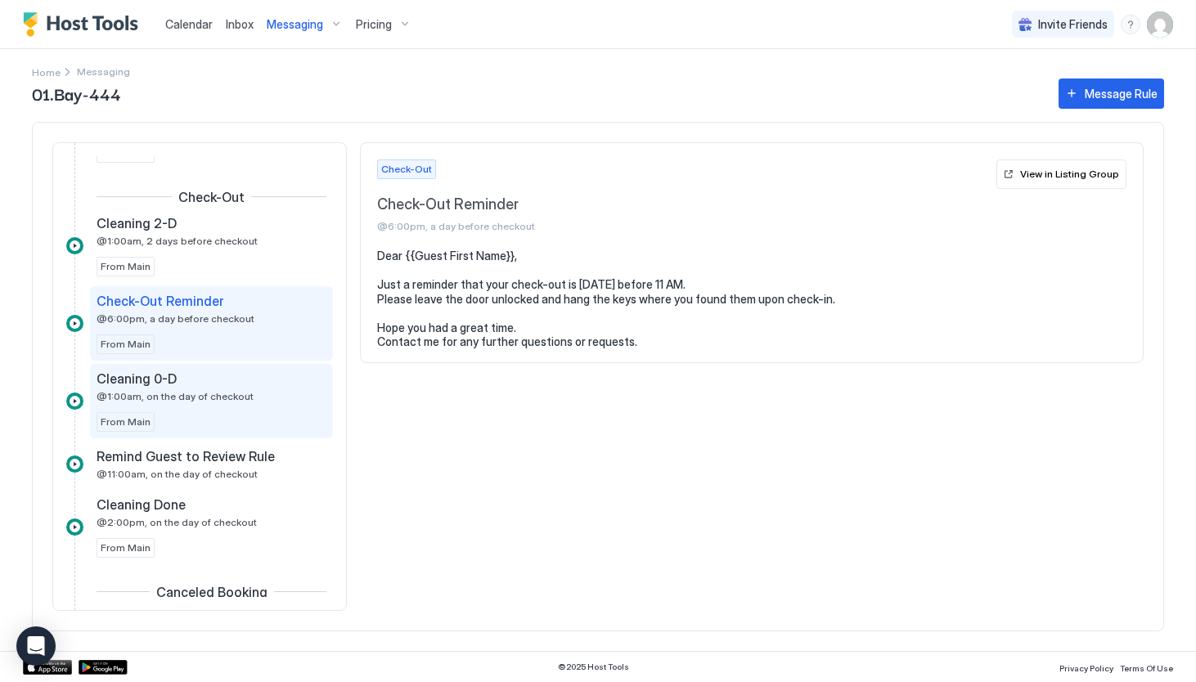
click at [201, 392] on span "@1:00am, on the day of checkout" at bounding box center [175, 396] width 157 height 12
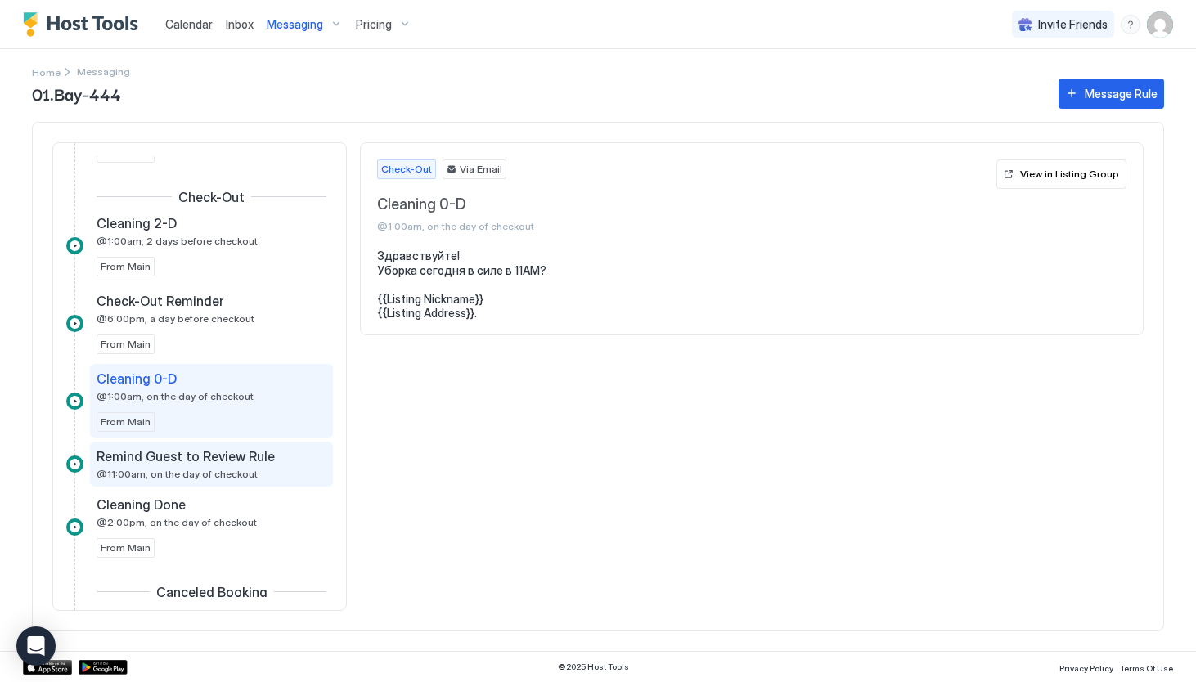
click at [179, 462] on span "Remind Guest to Review Rule" at bounding box center [186, 456] width 178 height 16
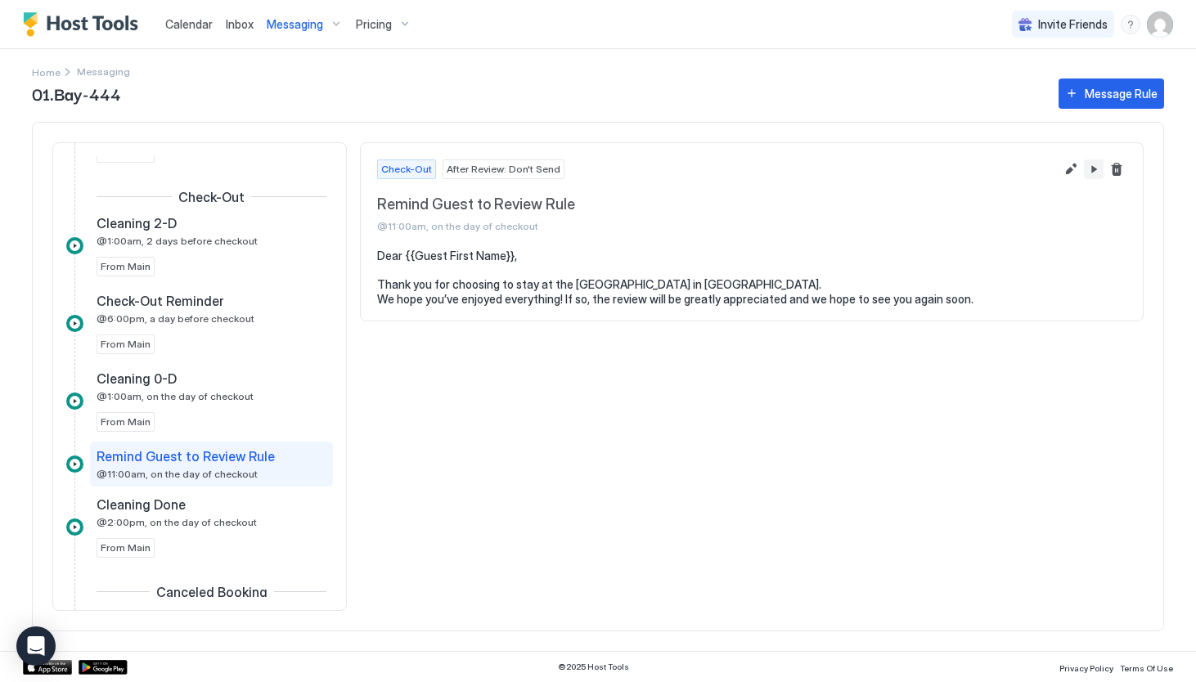
click at [1094, 173] on button "Pause Message Rule" at bounding box center [1094, 170] width 20 height 20
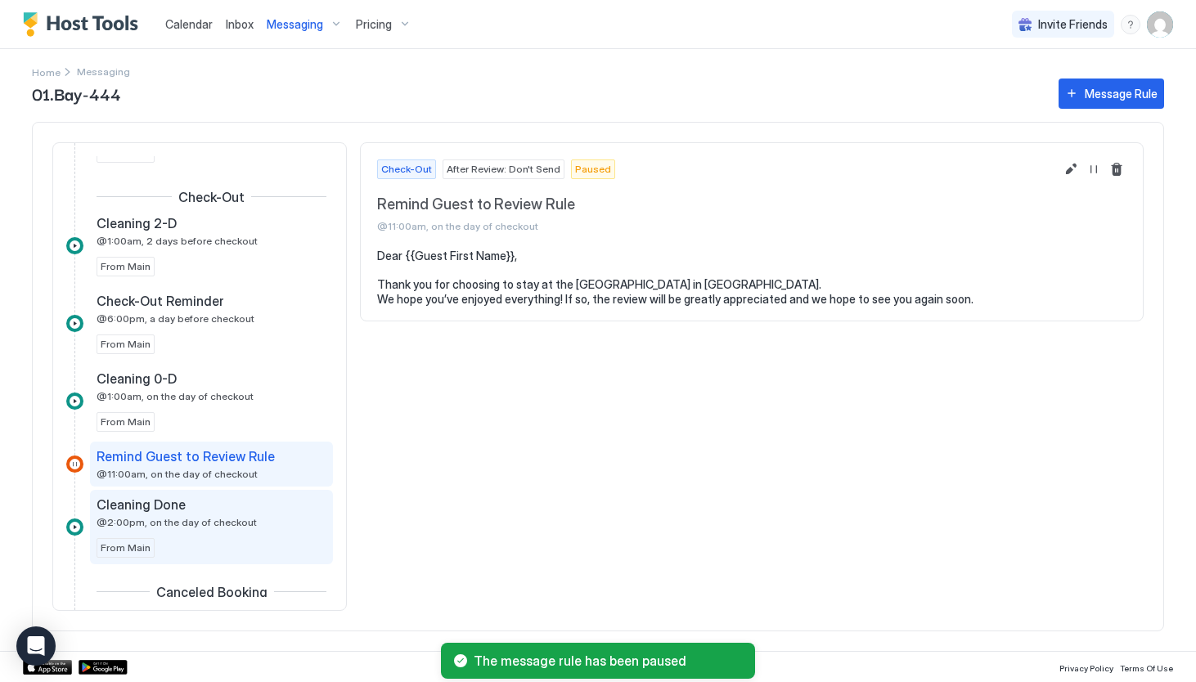
click at [211, 528] on div "Cleaning Done @2:00pm, on the day of checkout From Main" at bounding box center [212, 527] width 230 height 61
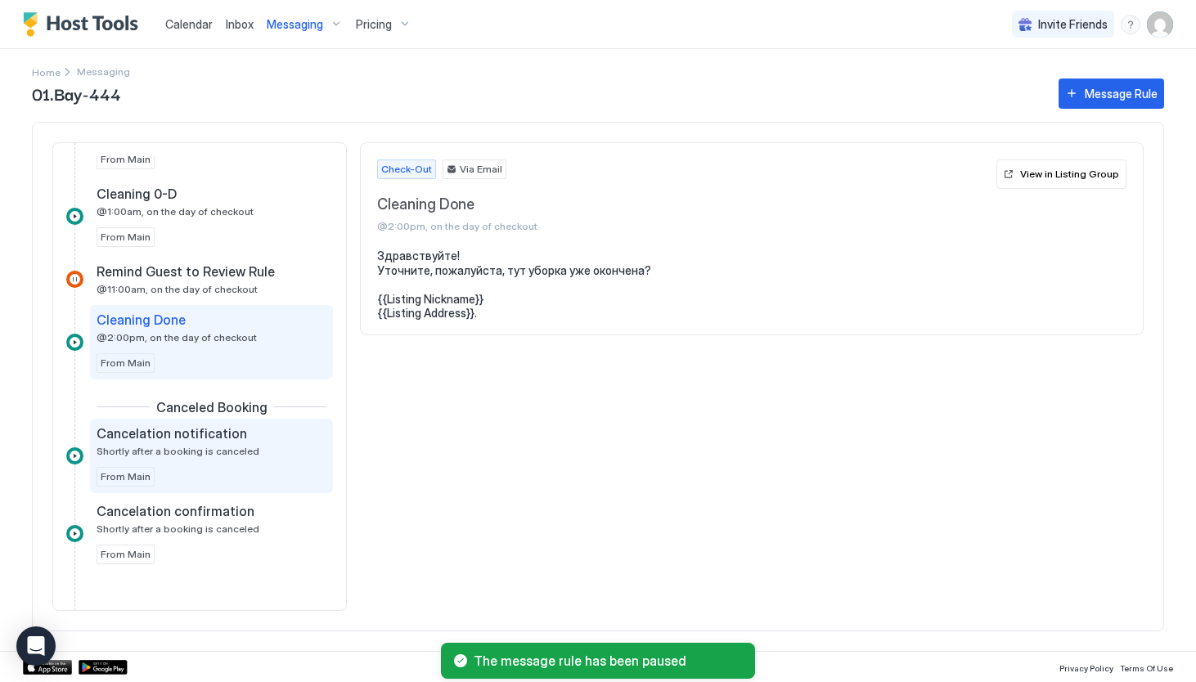
scroll to position [920, 0]
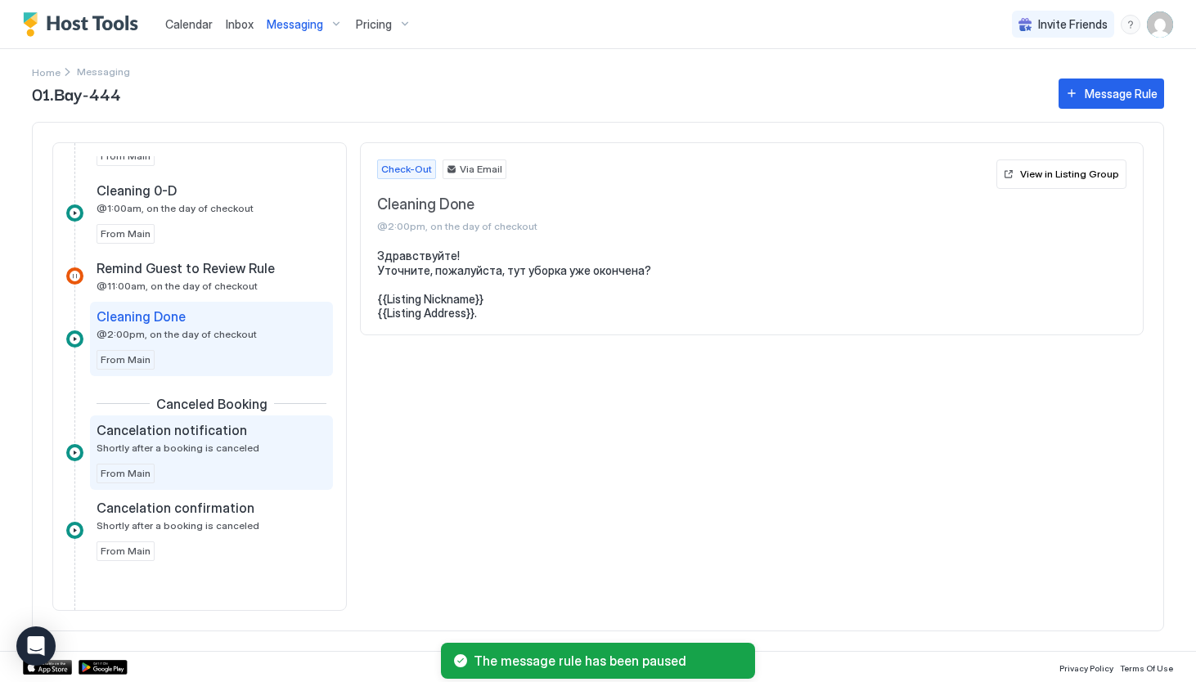
click at [230, 459] on div "Cancelation notification Shortly after a booking is canceled From Main" at bounding box center [212, 452] width 230 height 61
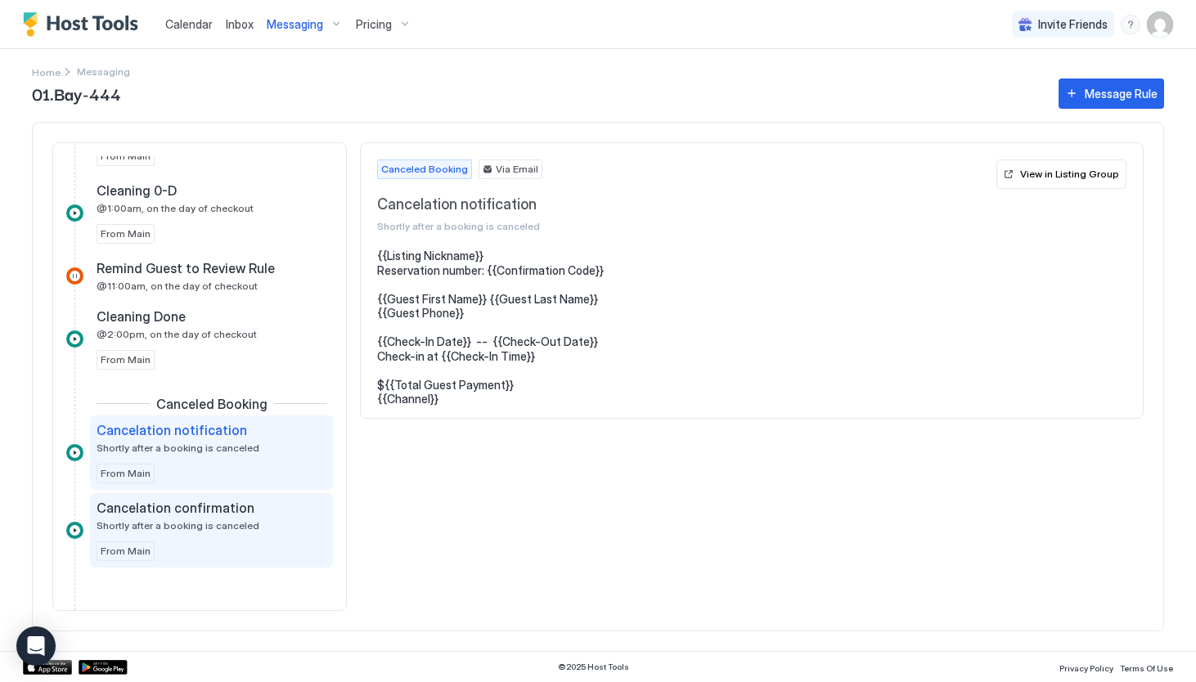
click at [227, 518] on div "Cancelation confirmation Shortly after a booking is canceled" at bounding box center [200, 516] width 207 height 32
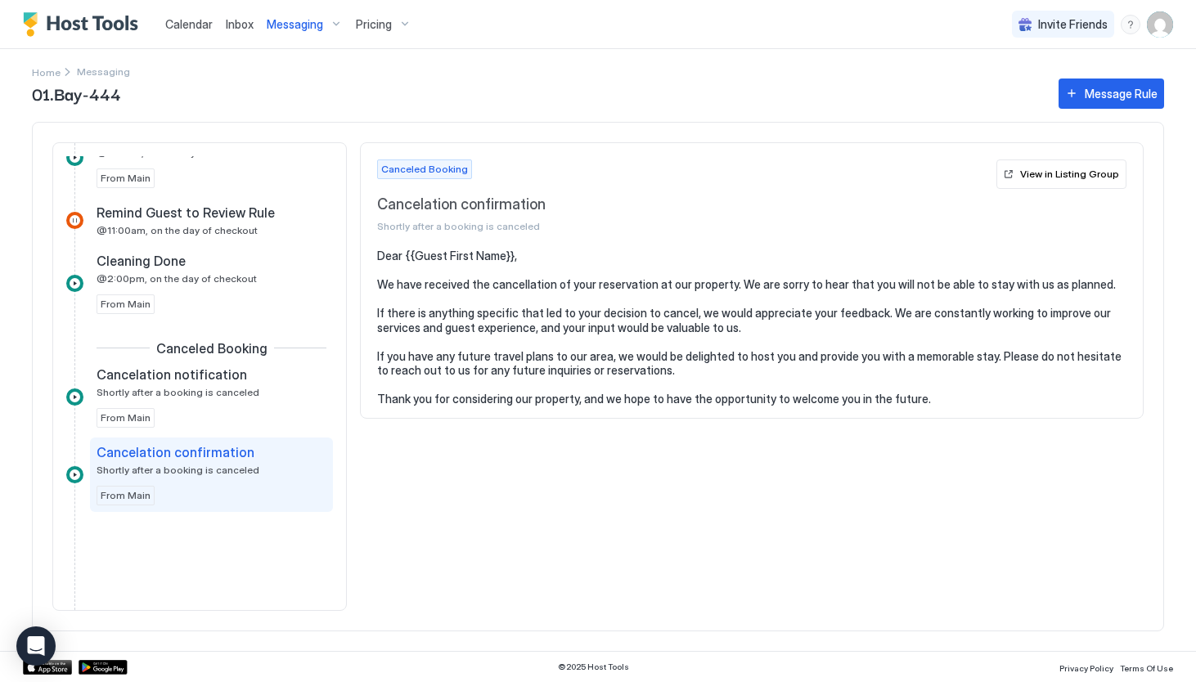
scroll to position [976, 0]
click at [249, 23] on span "Inbox" at bounding box center [240, 24] width 28 height 14
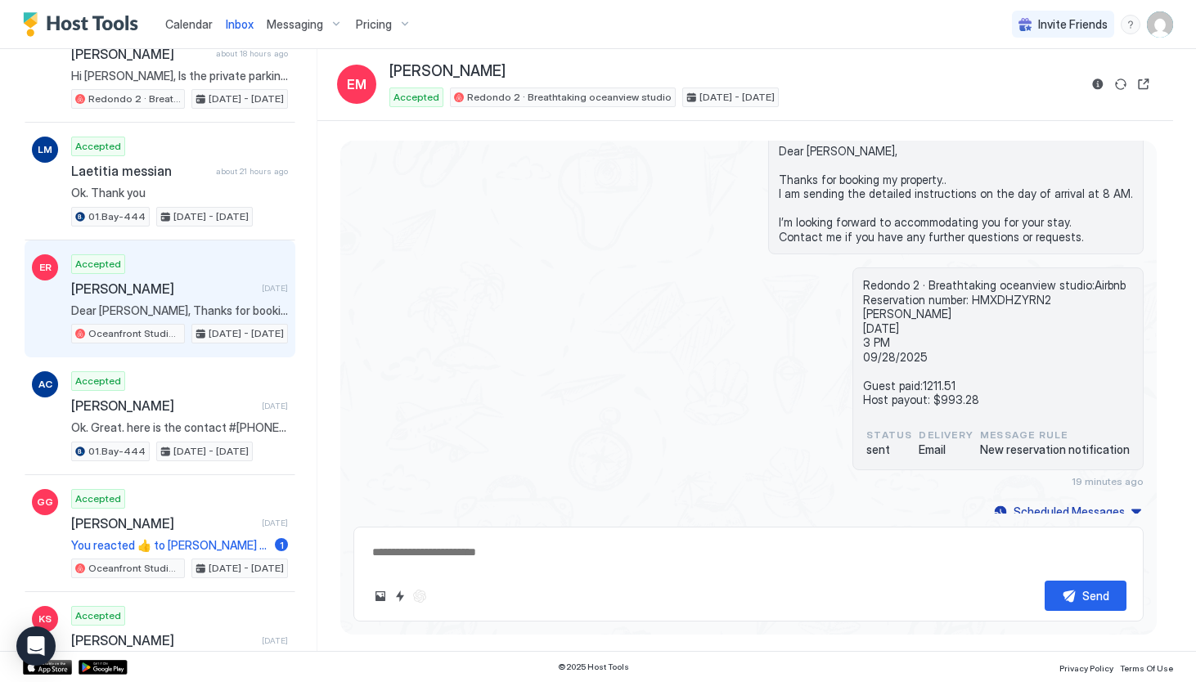
scroll to position [634, 0]
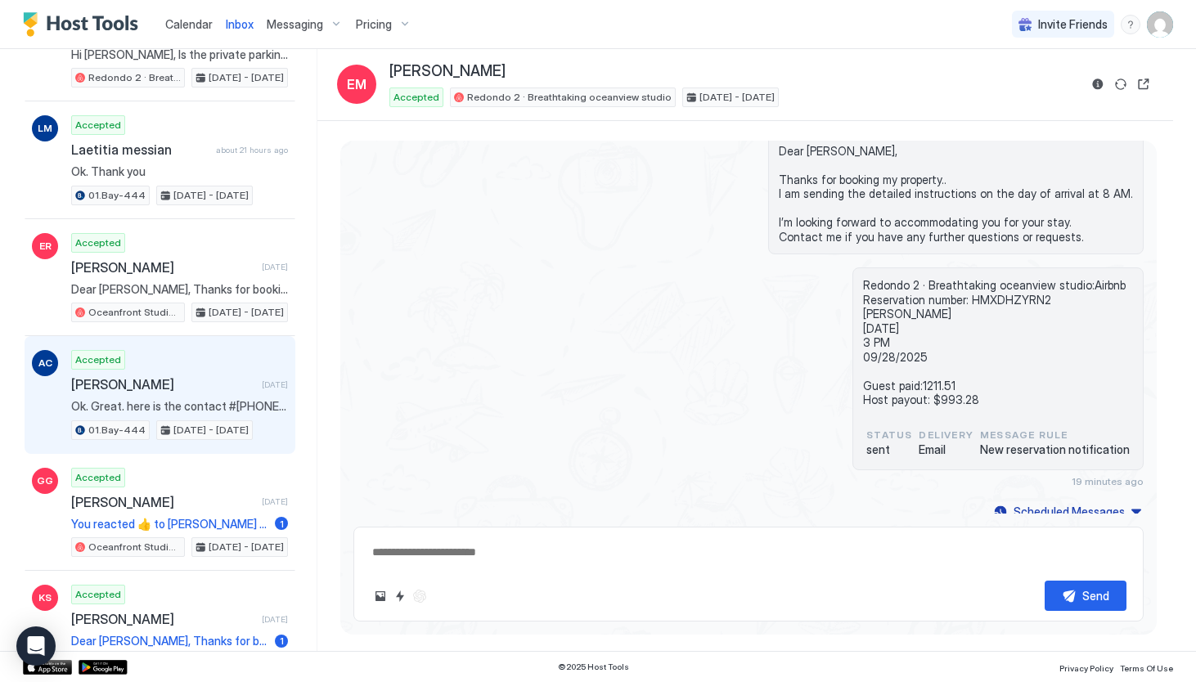
click at [182, 413] on div "Accepted [PERSON_NAME] [DATE] Ok. Great. here is the contact #‭[PHONE_NUMBER]‬ …" at bounding box center [179, 395] width 217 height 90
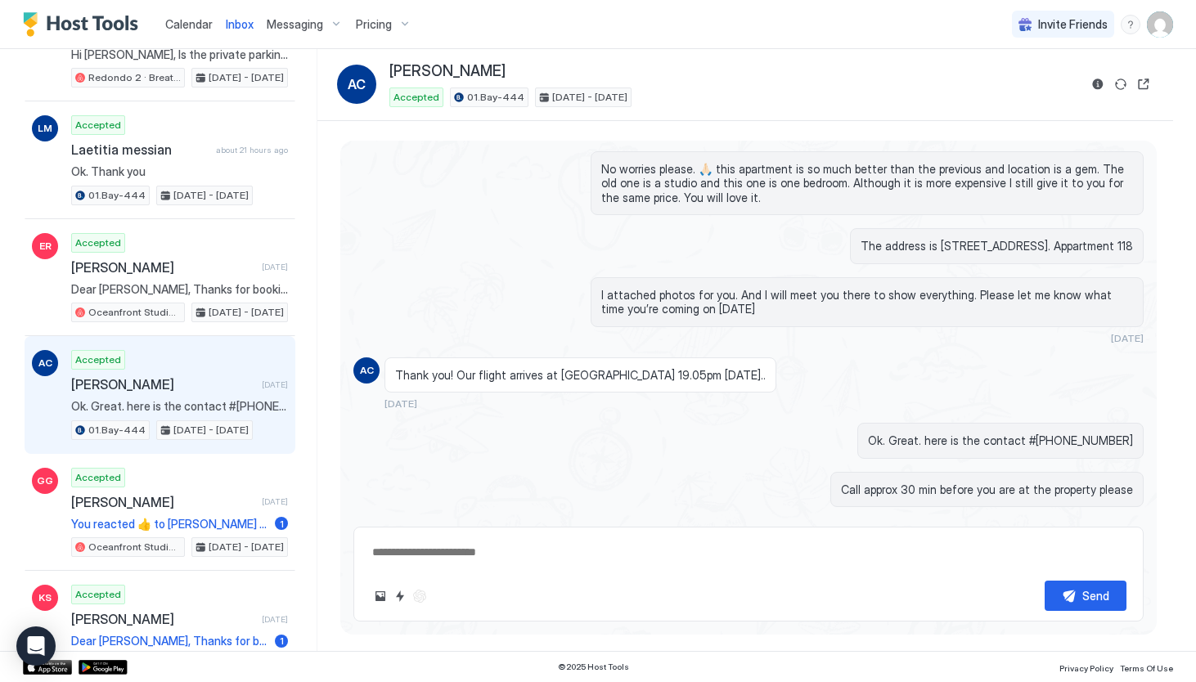
scroll to position [2147, 0]
click at [1128, 539] on button "Scheduled Messages" at bounding box center [1067, 550] width 152 height 22
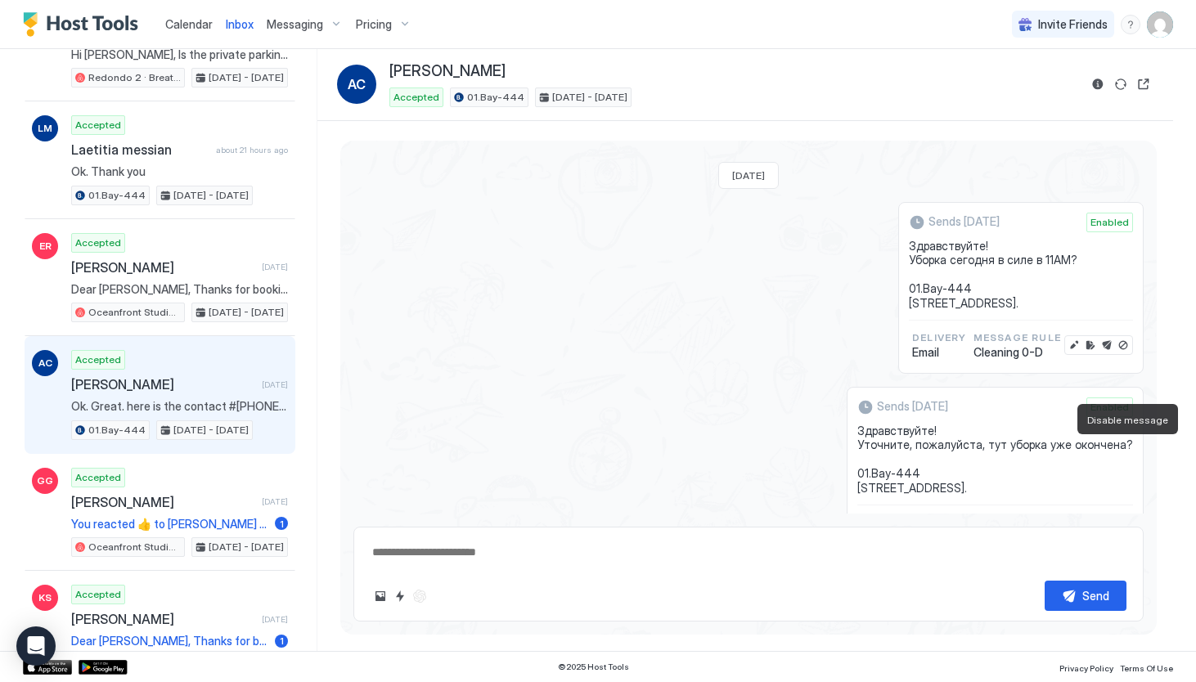
click at [1121, 522] on button "Disable message" at bounding box center [1123, 530] width 16 height 16
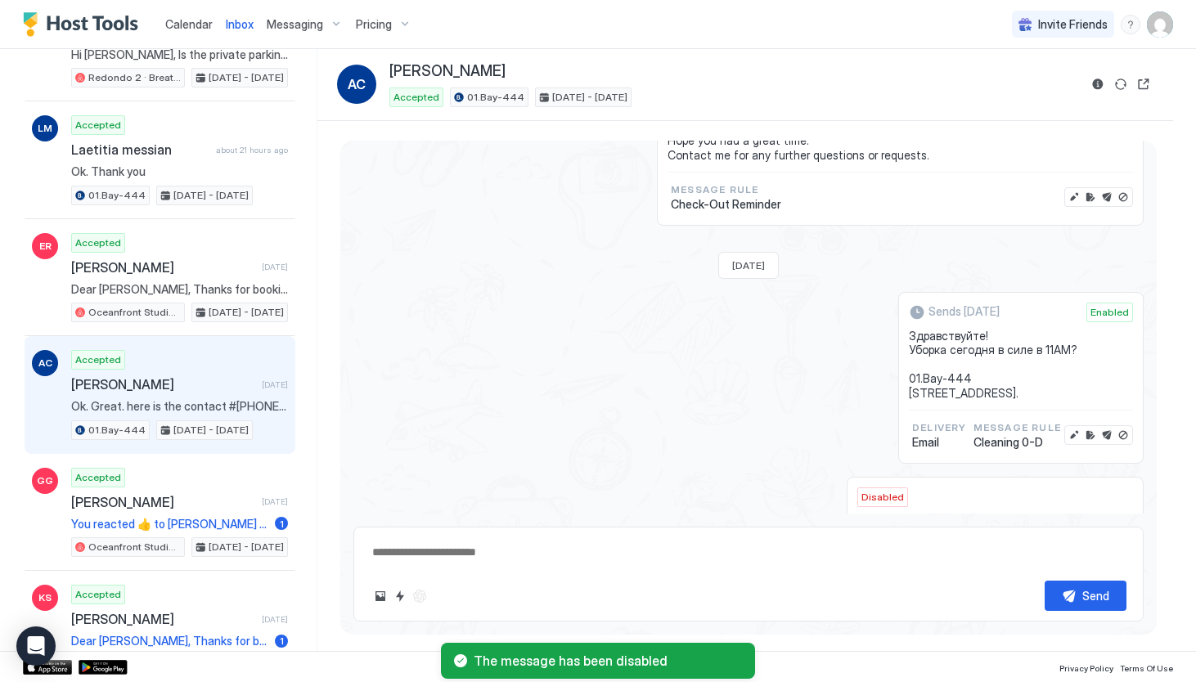
scroll to position [3467, 0]
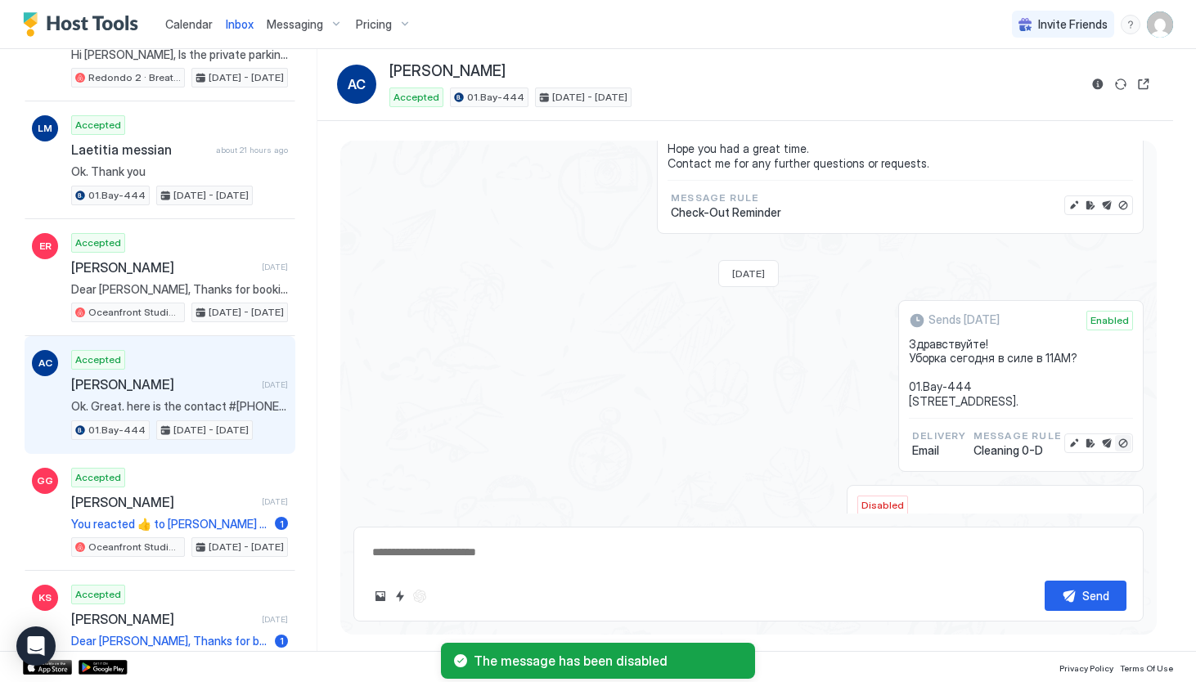
click at [1125, 435] on button "Disable message" at bounding box center [1123, 443] width 16 height 16
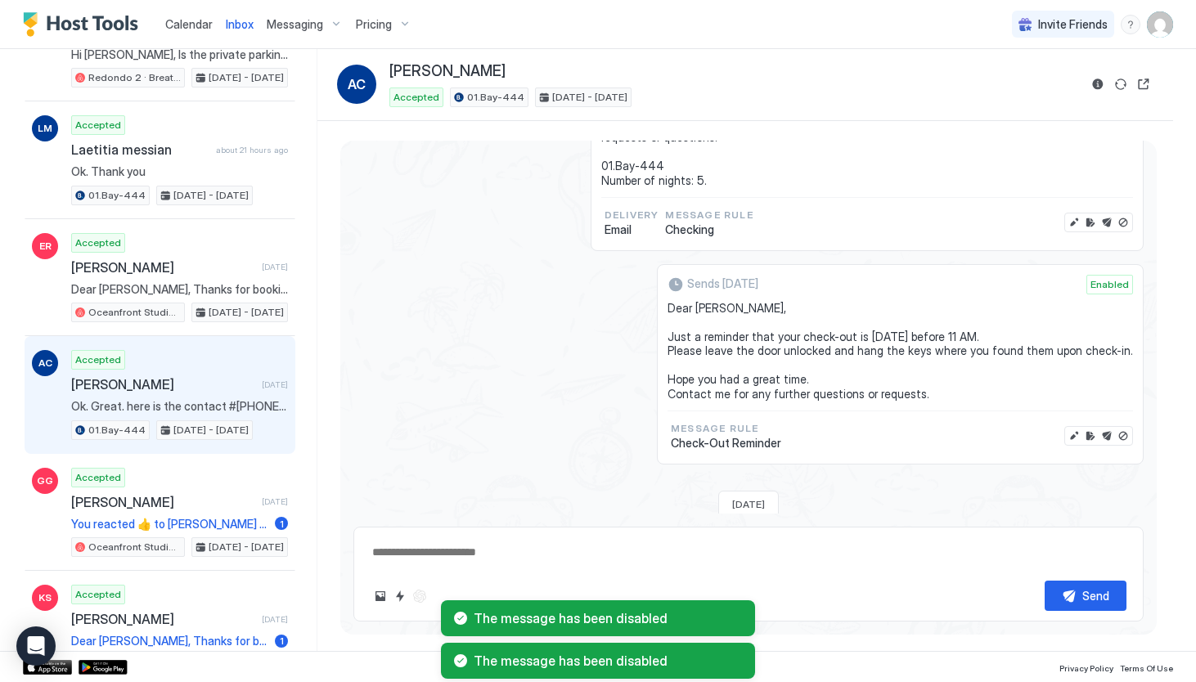
scroll to position [3233, 0]
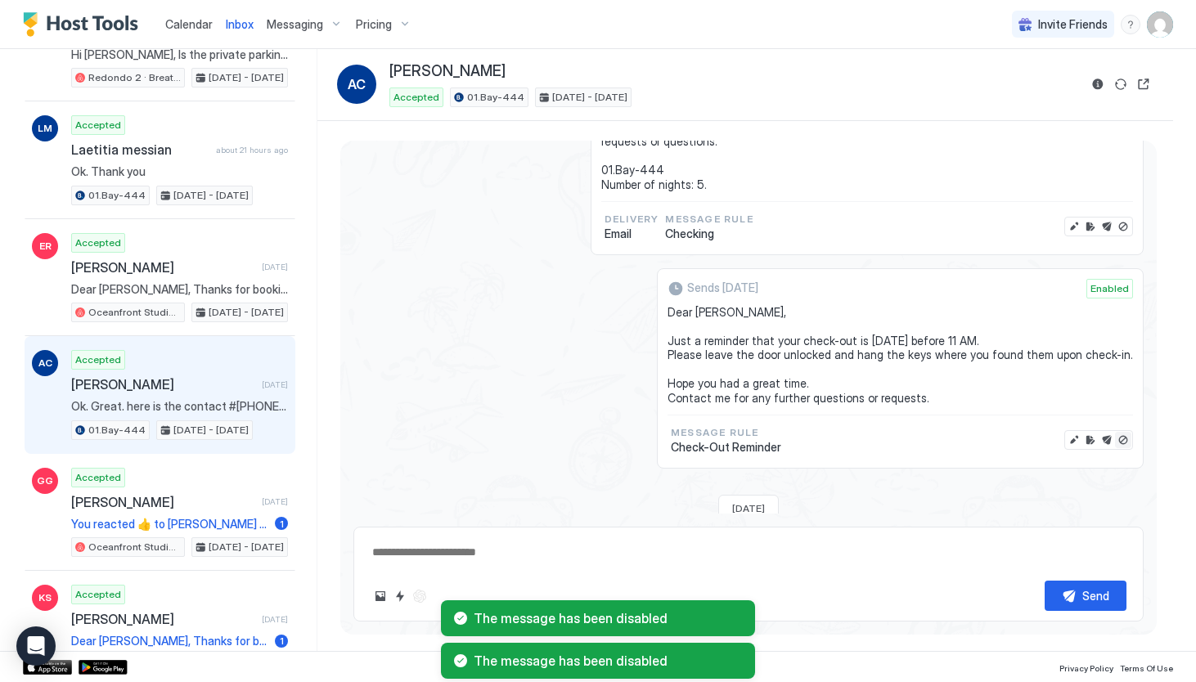
click at [1123, 432] on button "Disable message" at bounding box center [1123, 440] width 16 height 16
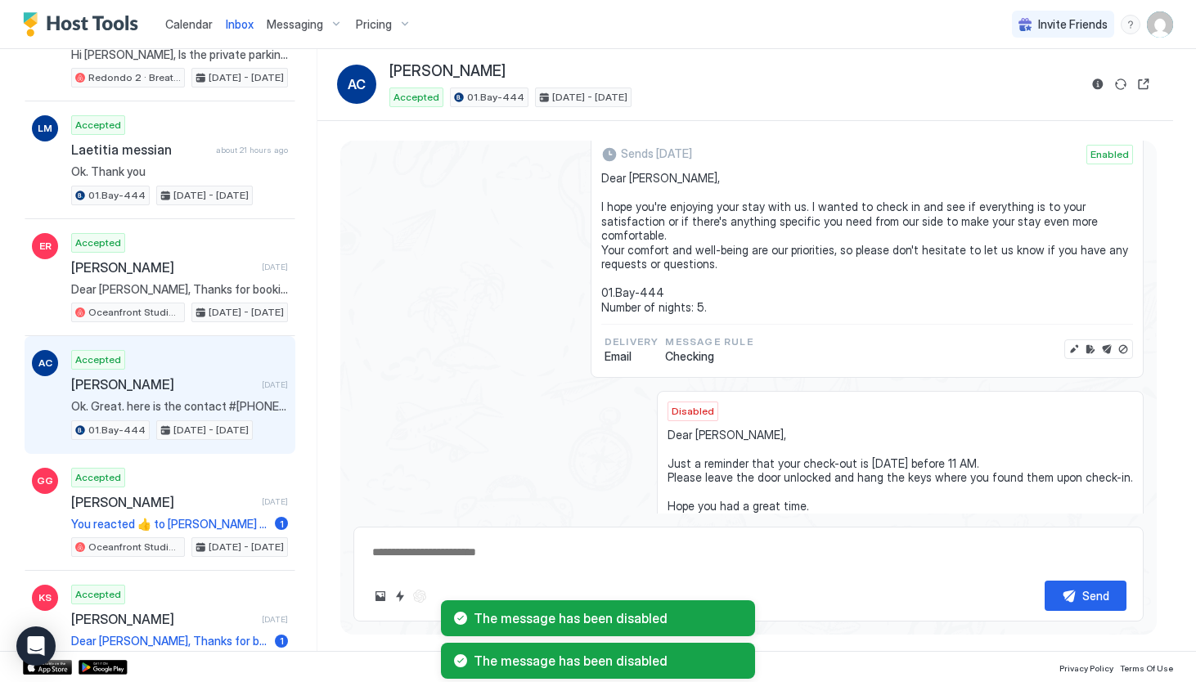
scroll to position [3101, 0]
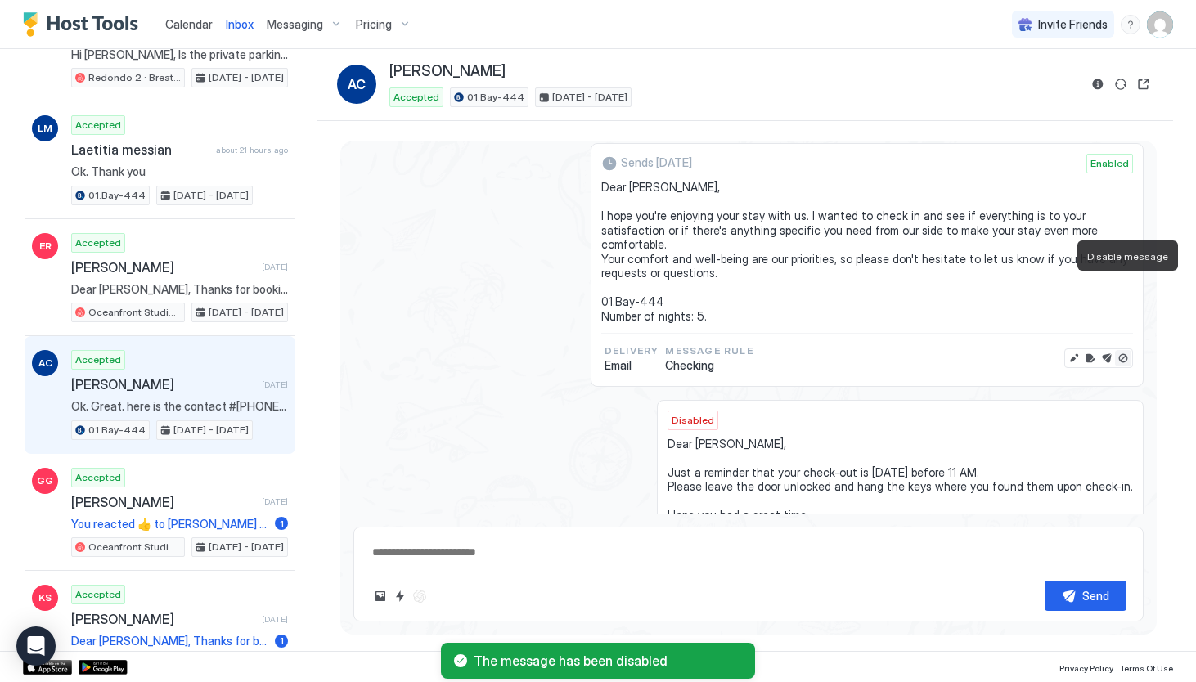
click at [1124, 350] on button "Disable message" at bounding box center [1123, 358] width 16 height 16
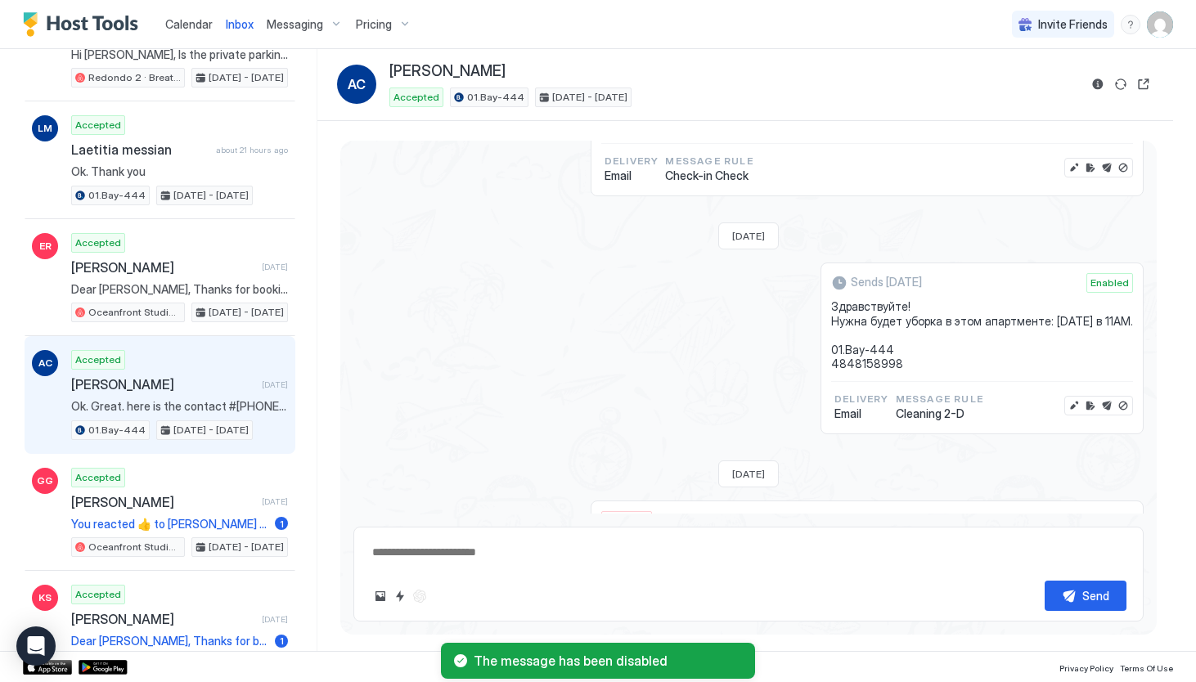
scroll to position [2741, 0]
click at [1124, 400] on button "Disable message" at bounding box center [1123, 408] width 16 height 16
type textarea "*"
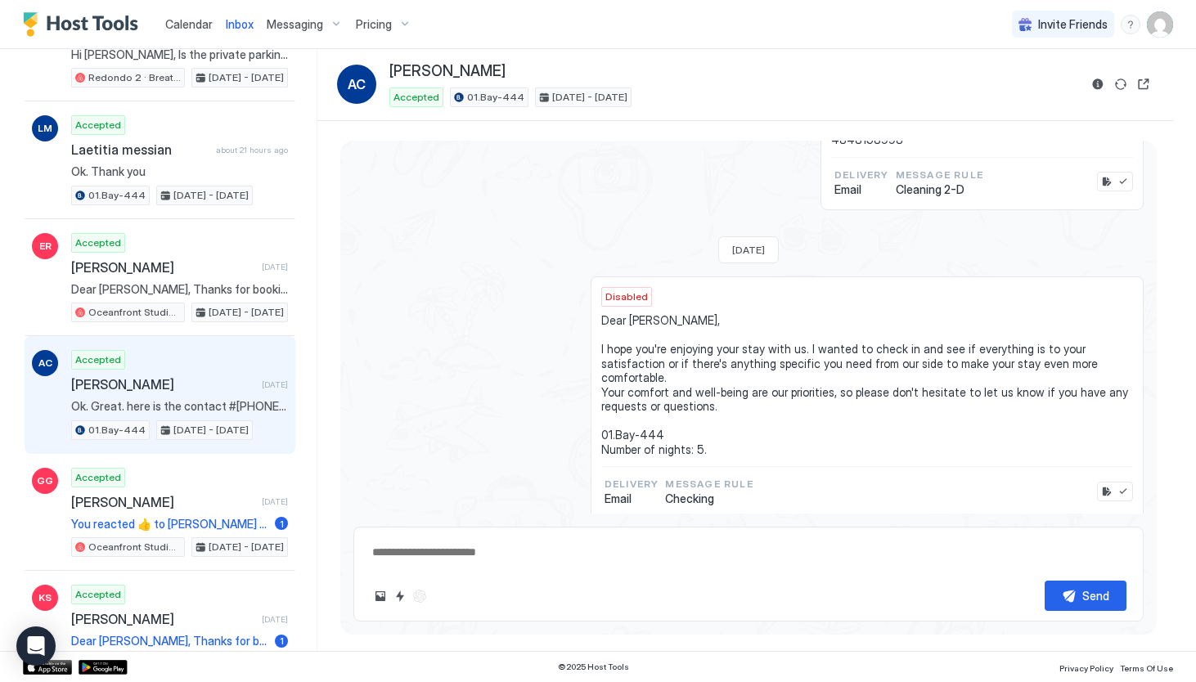
scroll to position [2940, 0]
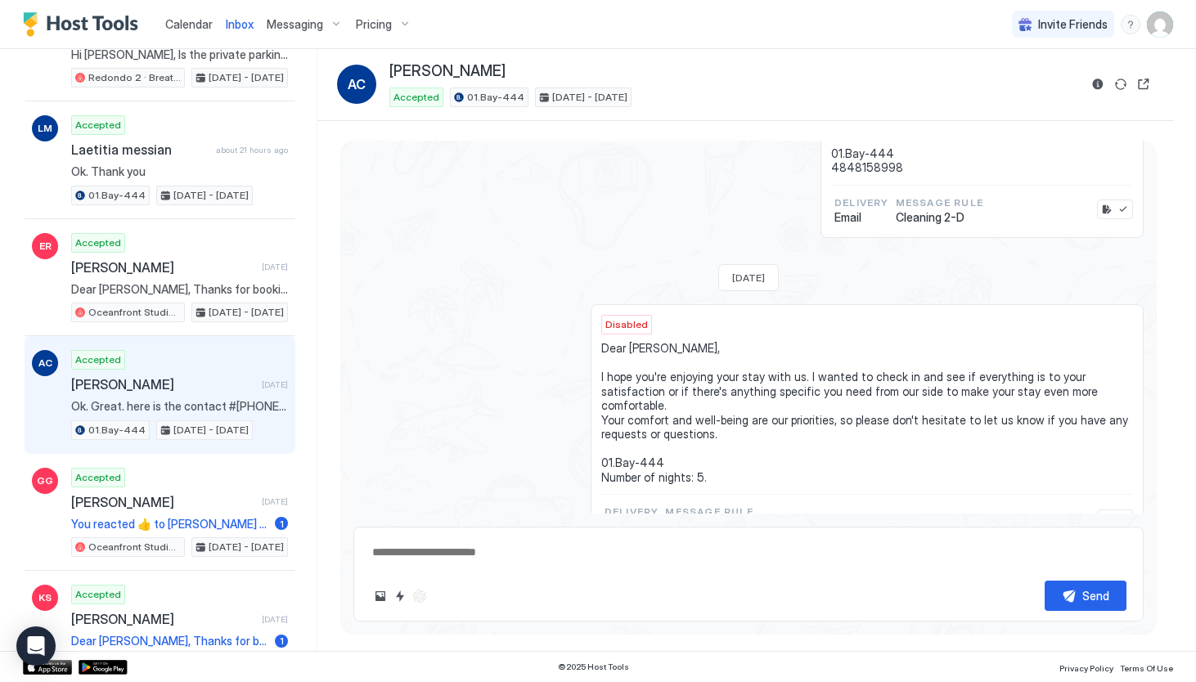
click at [186, 25] on span "Calendar" at bounding box center [188, 24] width 47 height 14
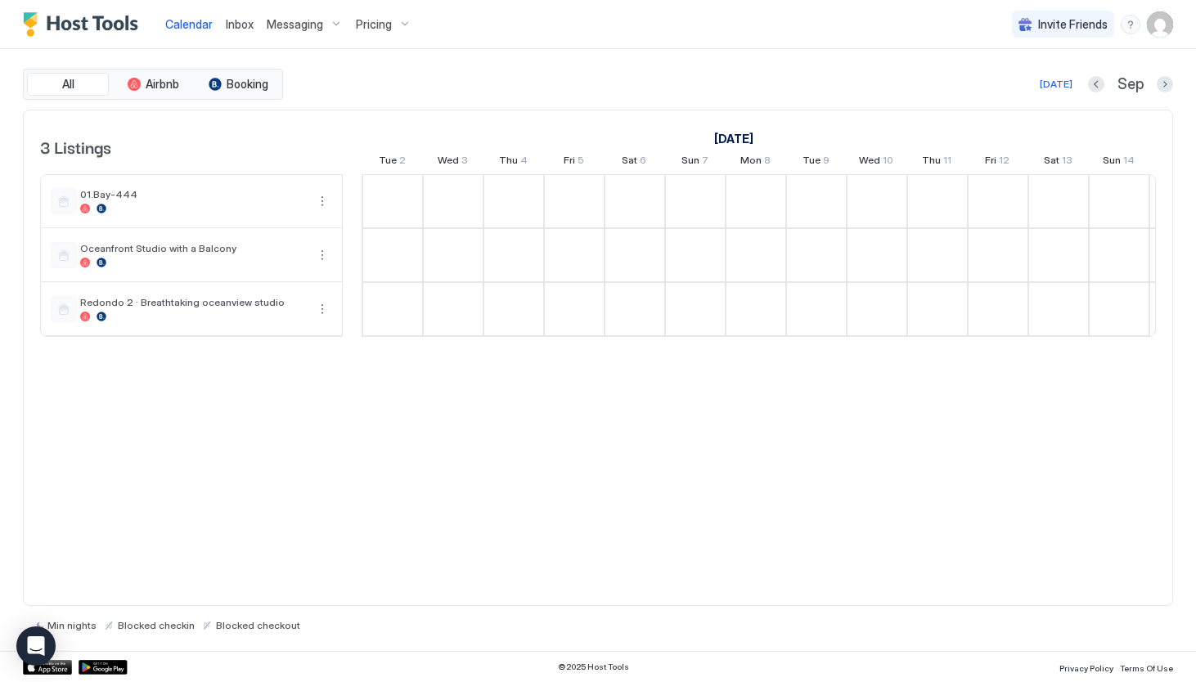
scroll to position [0, 909]
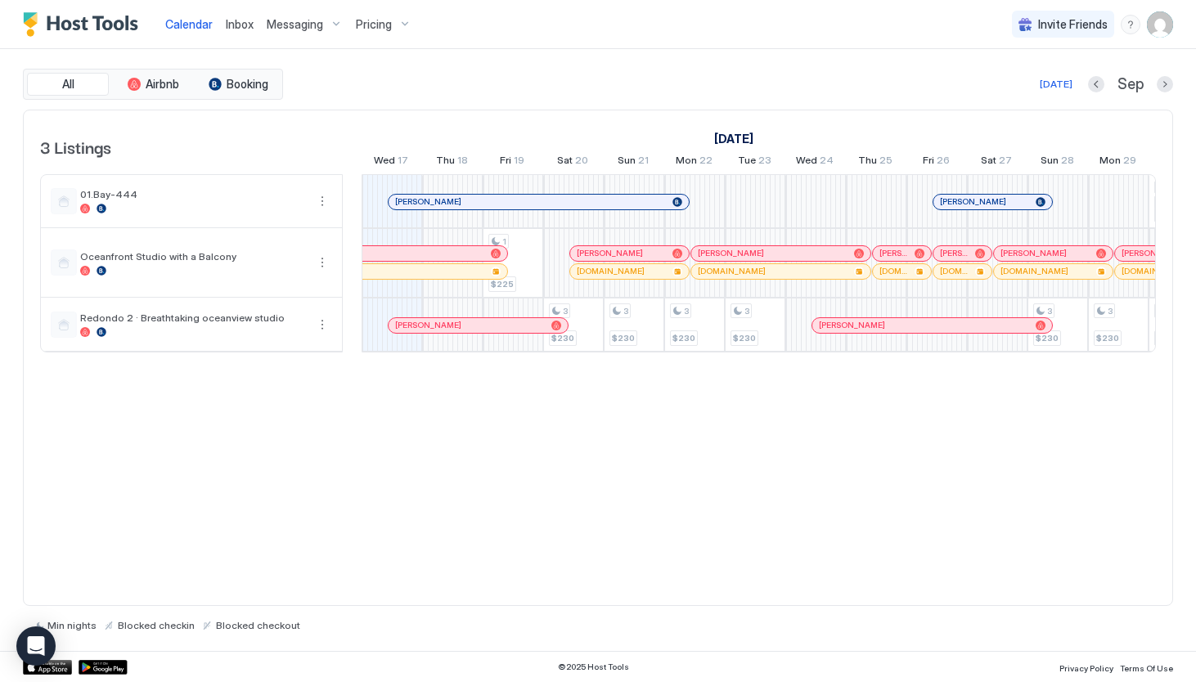
click at [559, 328] on div at bounding box center [556, 326] width 10 height 10
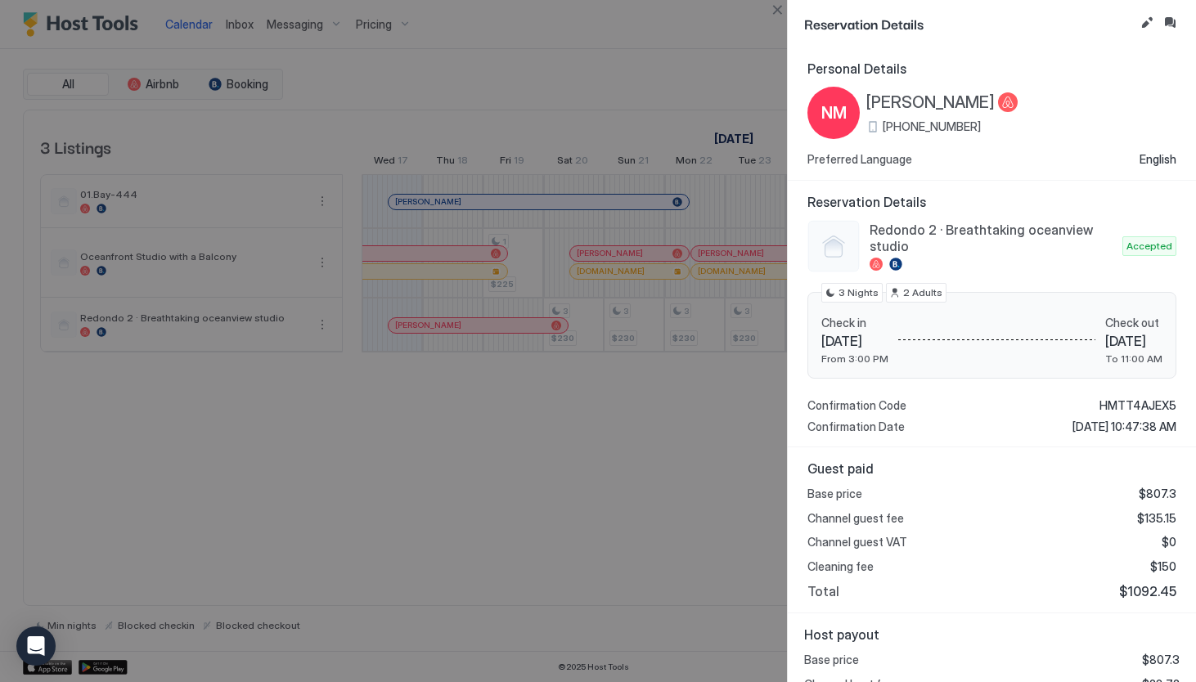
click at [649, 104] on div at bounding box center [598, 341] width 1196 height 682
click at [591, 348] on div at bounding box center [598, 341] width 1196 height 682
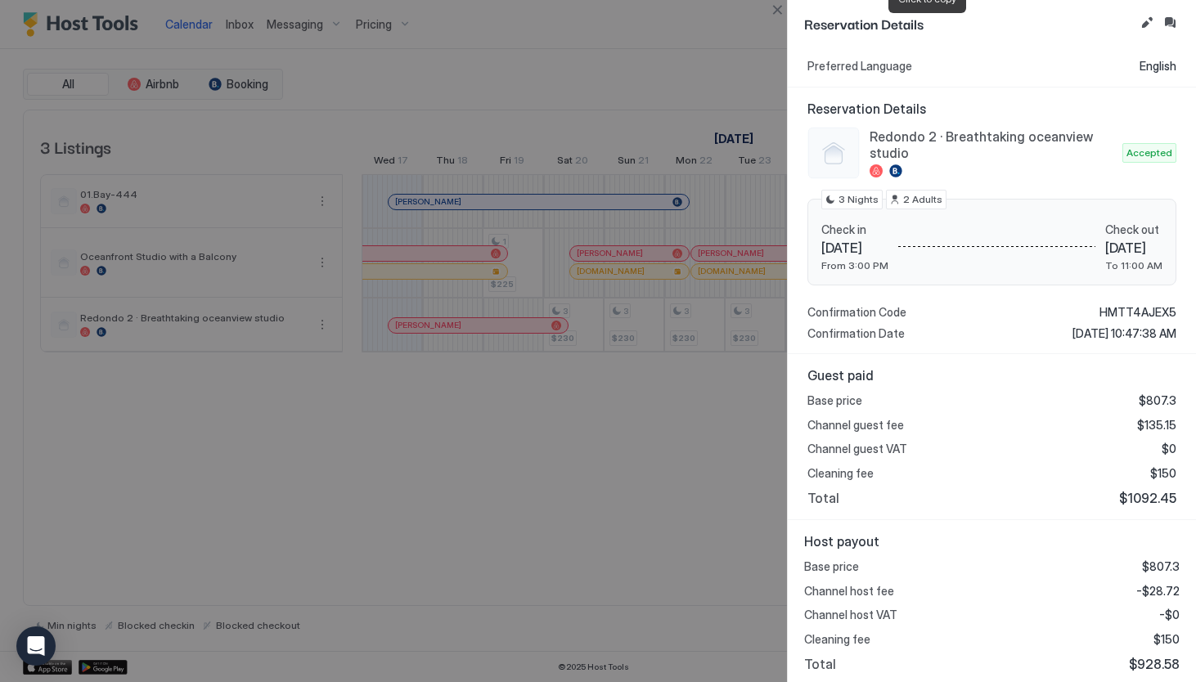
scroll to position [92, 0]
click at [685, 302] on div at bounding box center [598, 341] width 1196 height 682
click at [671, 372] on div at bounding box center [598, 341] width 1196 height 682
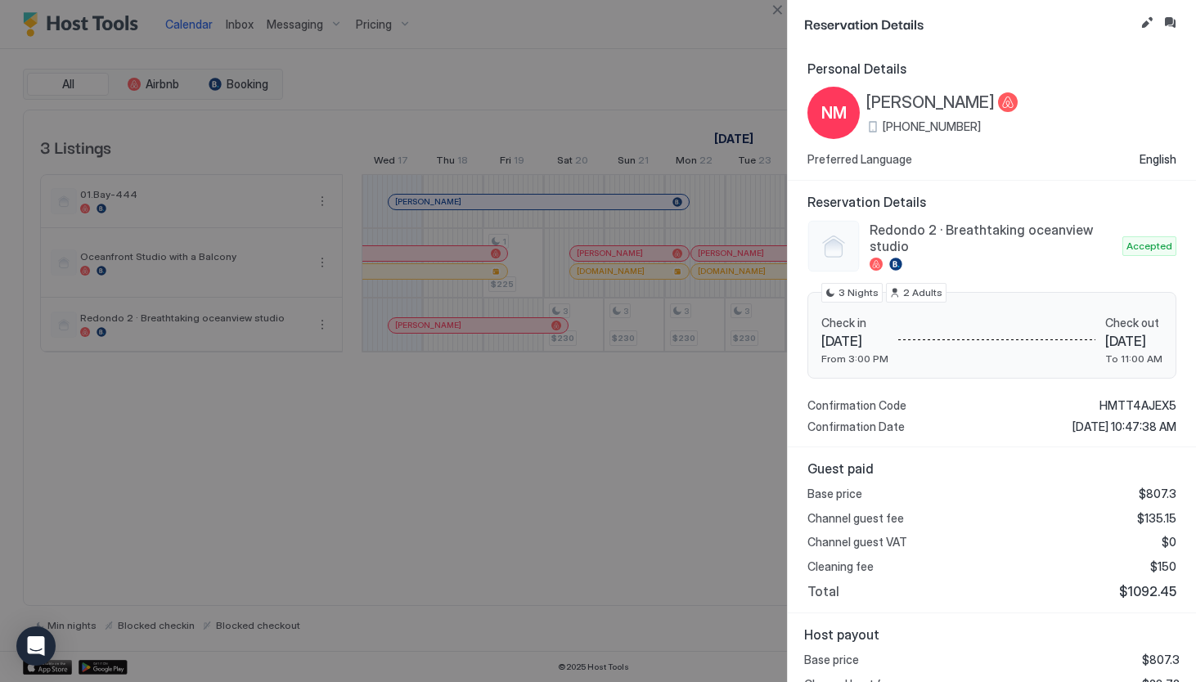
scroll to position [0, 0]
click at [778, 12] on button "Close" at bounding box center [777, 10] width 20 height 20
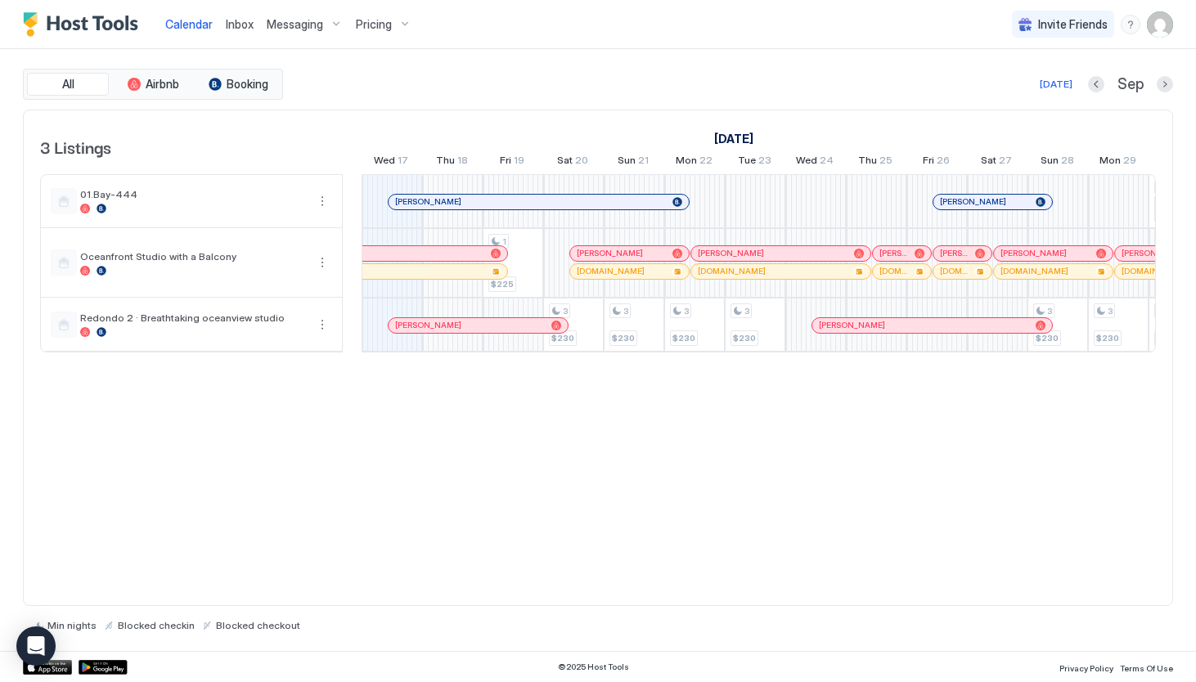
click at [374, 34] on div "Pricing" at bounding box center [383, 25] width 69 height 28
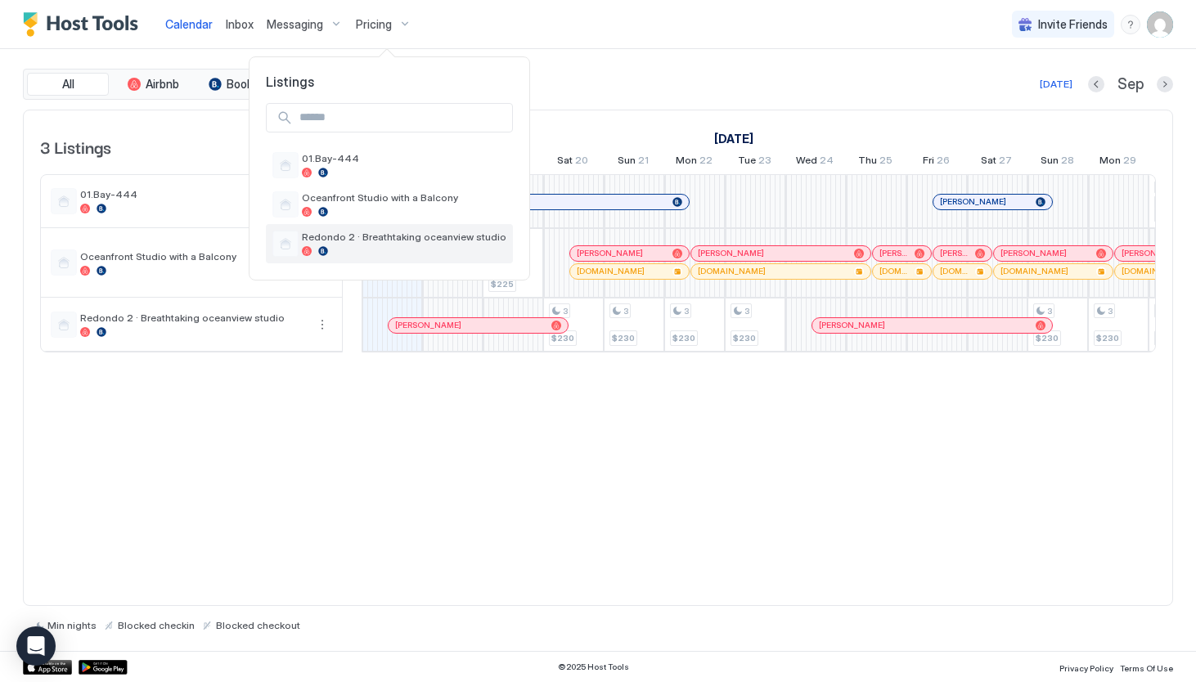
click at [320, 235] on span "Redondo 2 · Breathtaking oceanview studio" at bounding box center [404, 237] width 204 height 12
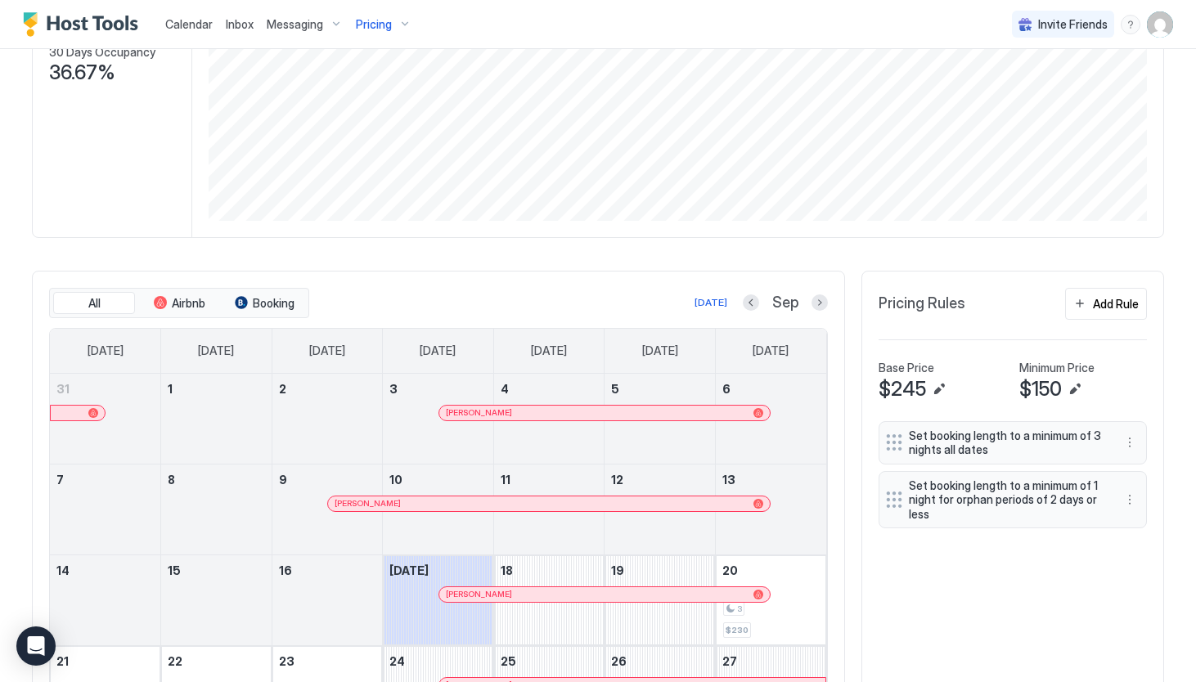
scroll to position [486, 0]
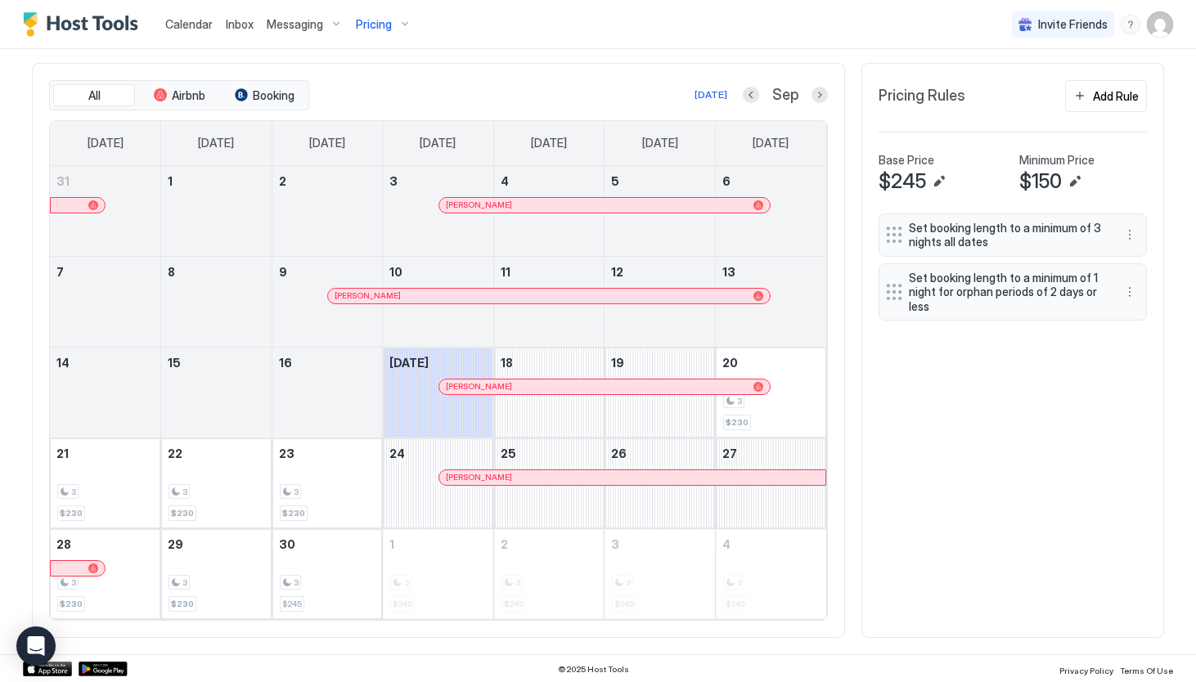
click at [748, 393] on link "[PERSON_NAME]" at bounding box center [604, 387] width 332 height 16
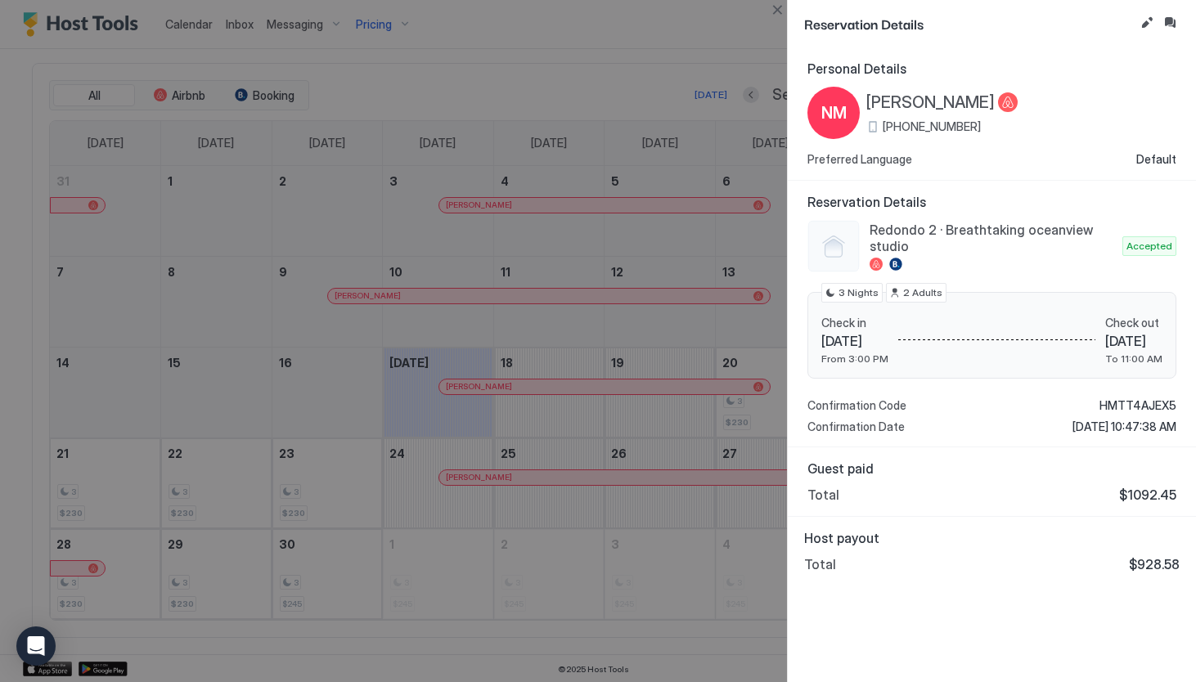
click at [748, 437] on div at bounding box center [598, 341] width 1196 height 682
click at [775, 15] on button "Close" at bounding box center [777, 10] width 20 height 20
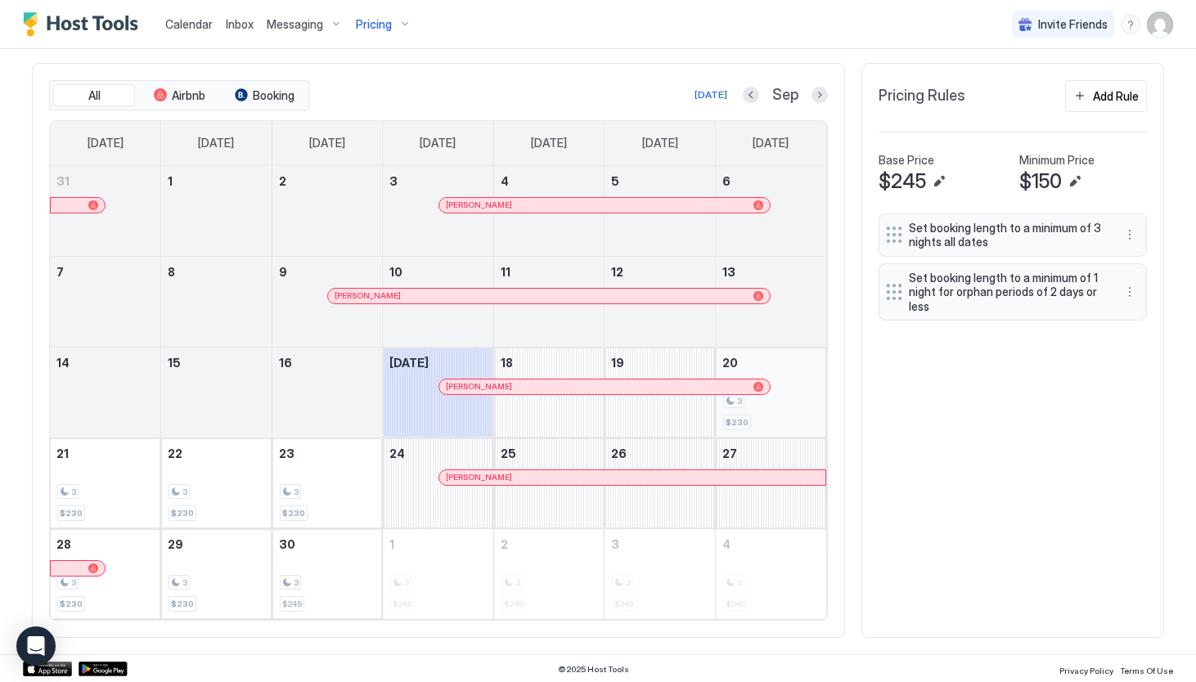
drag, startPoint x: 757, startPoint y: 388, endPoint x: 753, endPoint y: 425, distance: 37.0
click at [753, 425] on tr "14 15 16 [DATE] [PERSON_NAME] 18 19 20 3 $230" at bounding box center [438, 392] width 776 height 91
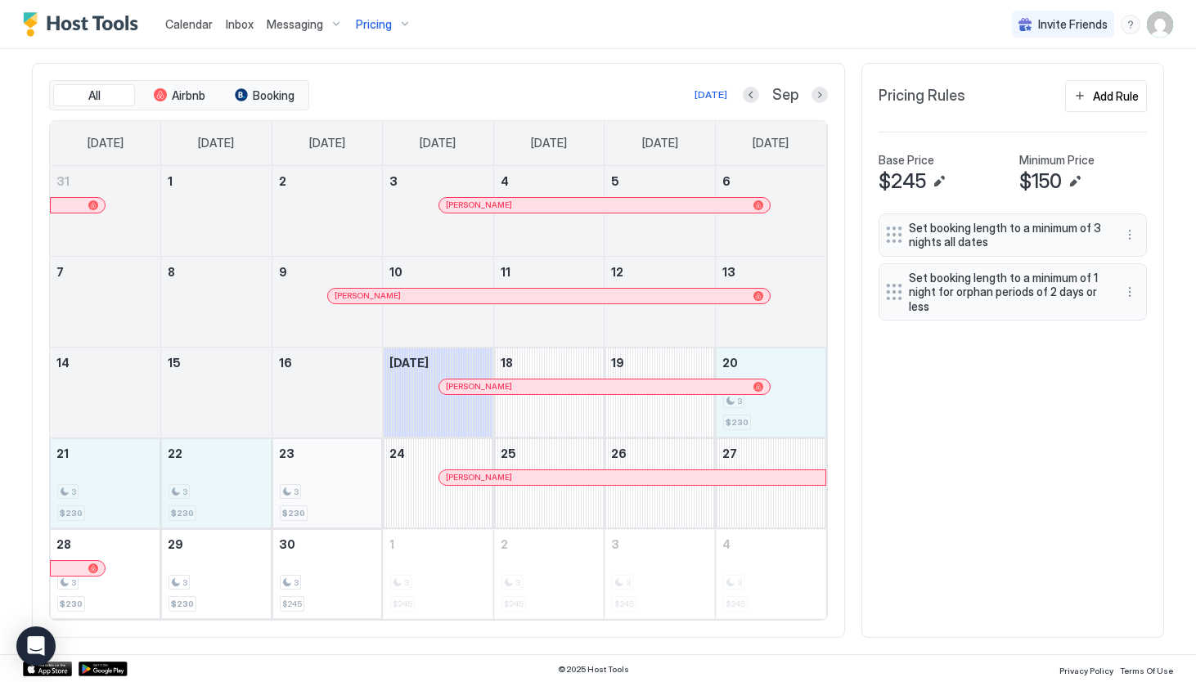
drag, startPoint x: 753, startPoint y: 425, endPoint x: 344, endPoint y: 492, distance: 414.6
click at [344, 492] on tbody "31 1 2 3 [PERSON_NAME] 4 5 6 7 8 9 [PERSON_NAME] 10 11 12 13 14 15 16 [DATE] [P…" at bounding box center [438, 392] width 776 height 453
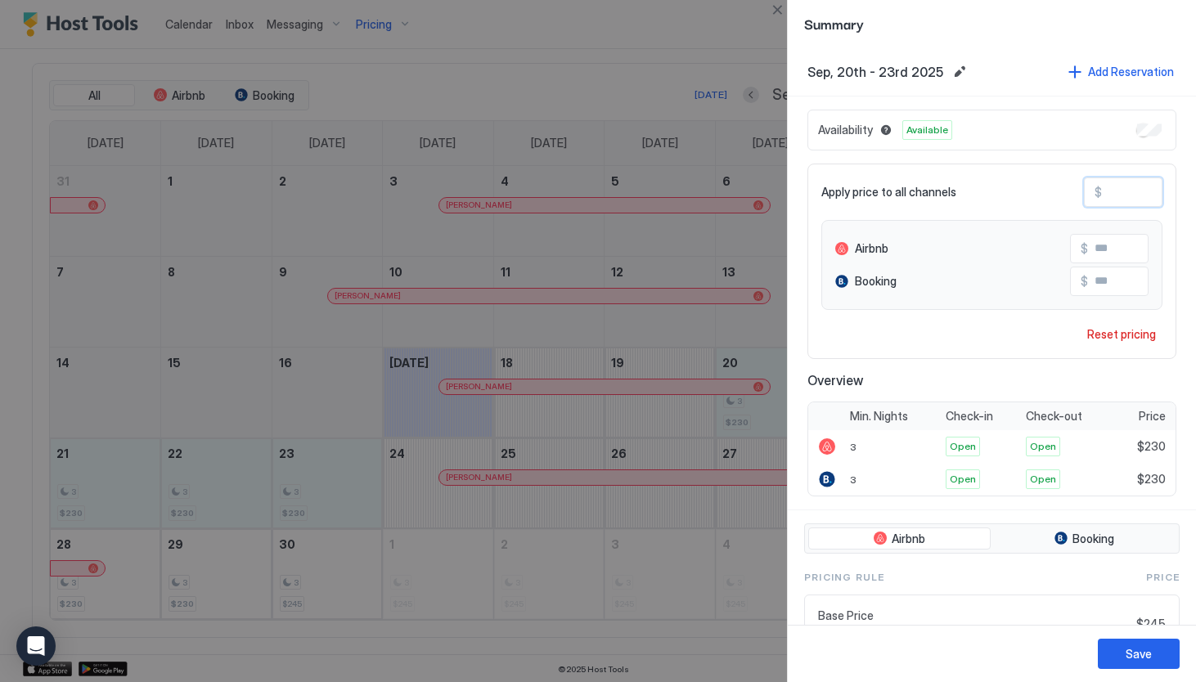
click at [1138, 191] on input "***" at bounding box center [1167, 192] width 131 height 28
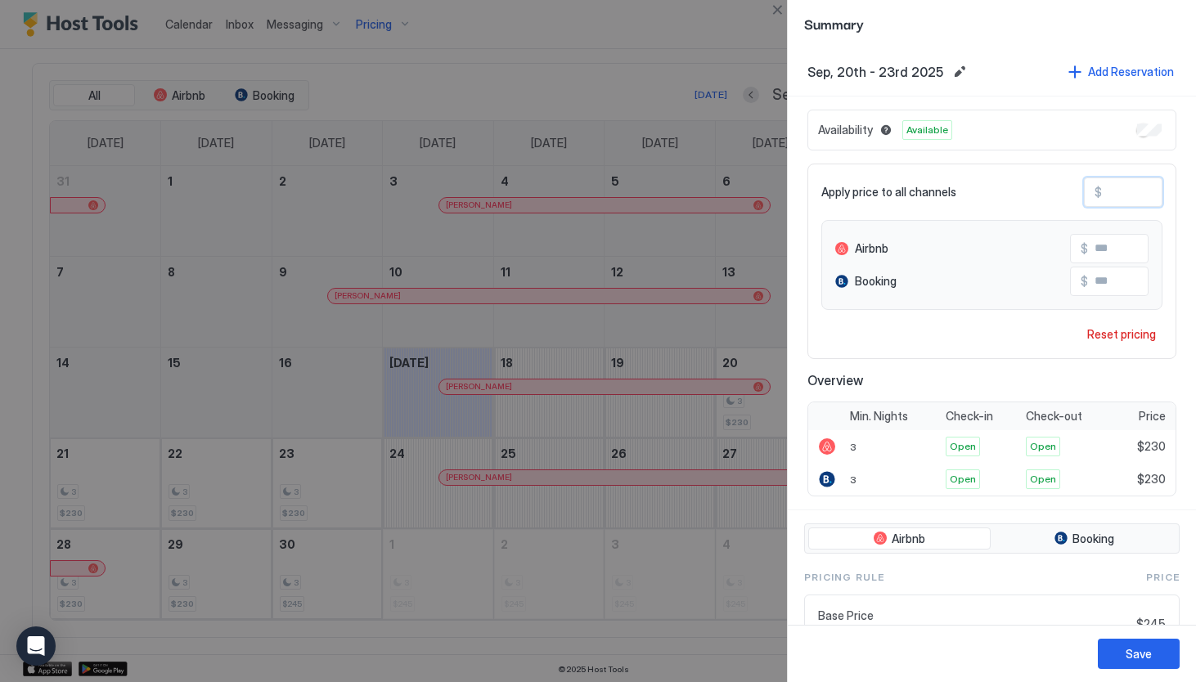
type input "**"
type input "*"
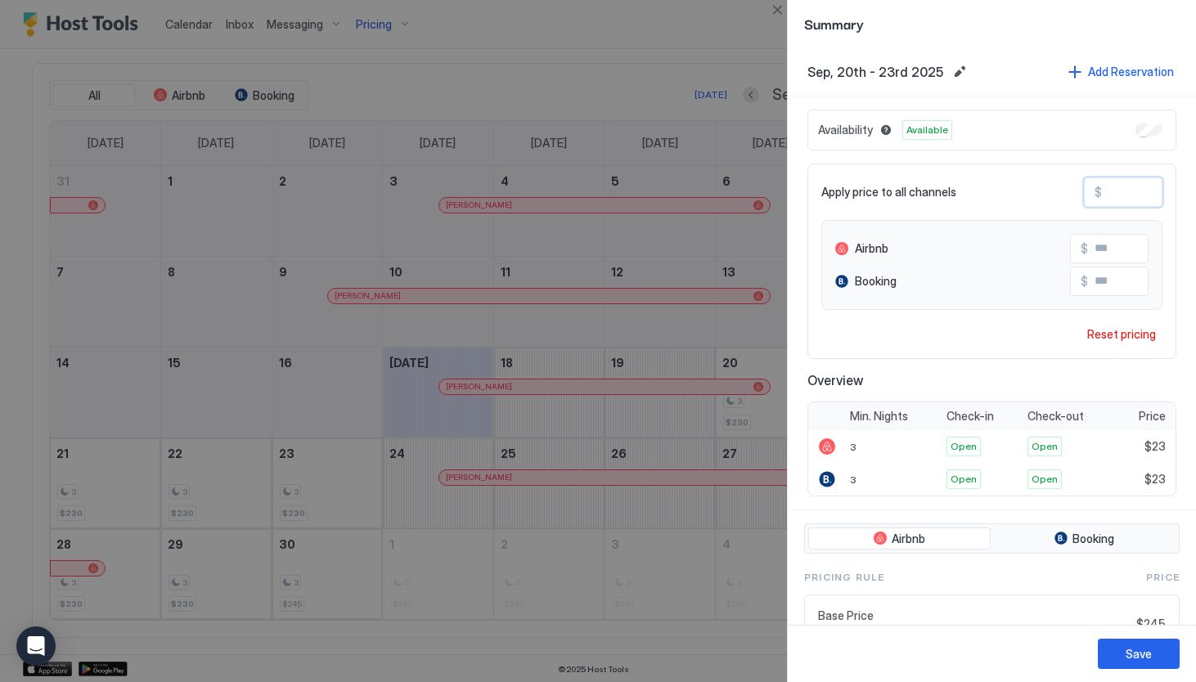
type input "*"
type input "**"
type input "***"
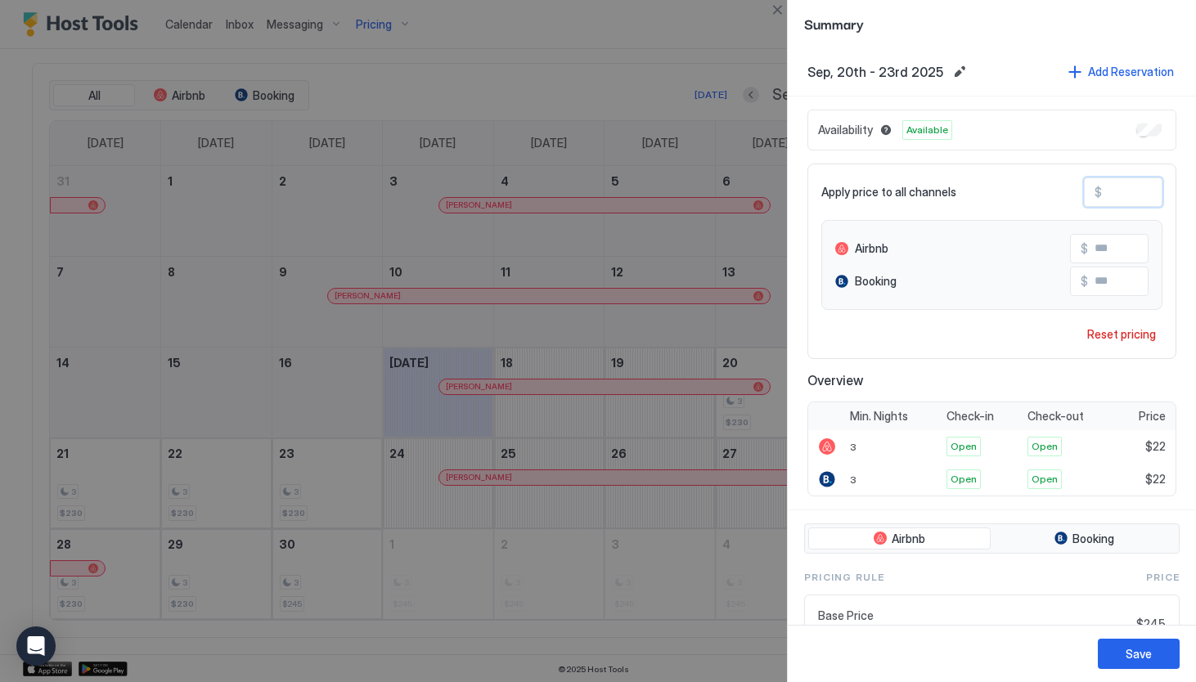
type input "***"
click at [1139, 659] on div "Save" at bounding box center [1139, 653] width 26 height 17
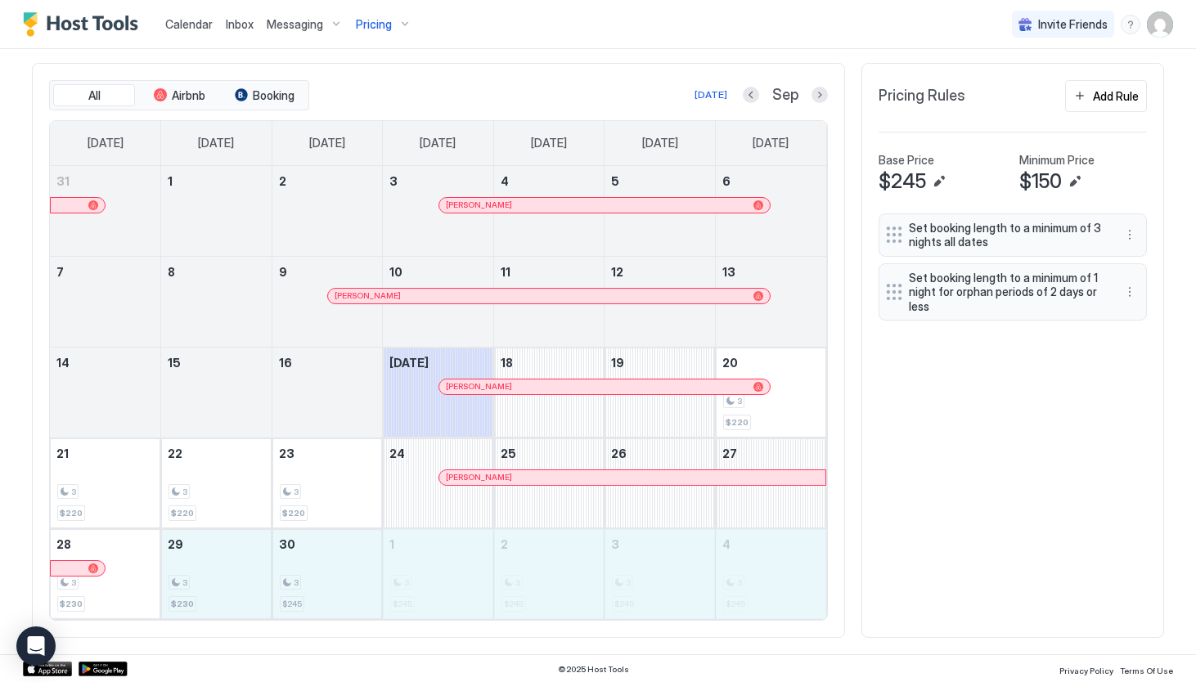
drag, startPoint x: 186, startPoint y: 589, endPoint x: 764, endPoint y: 600, distance: 578.4
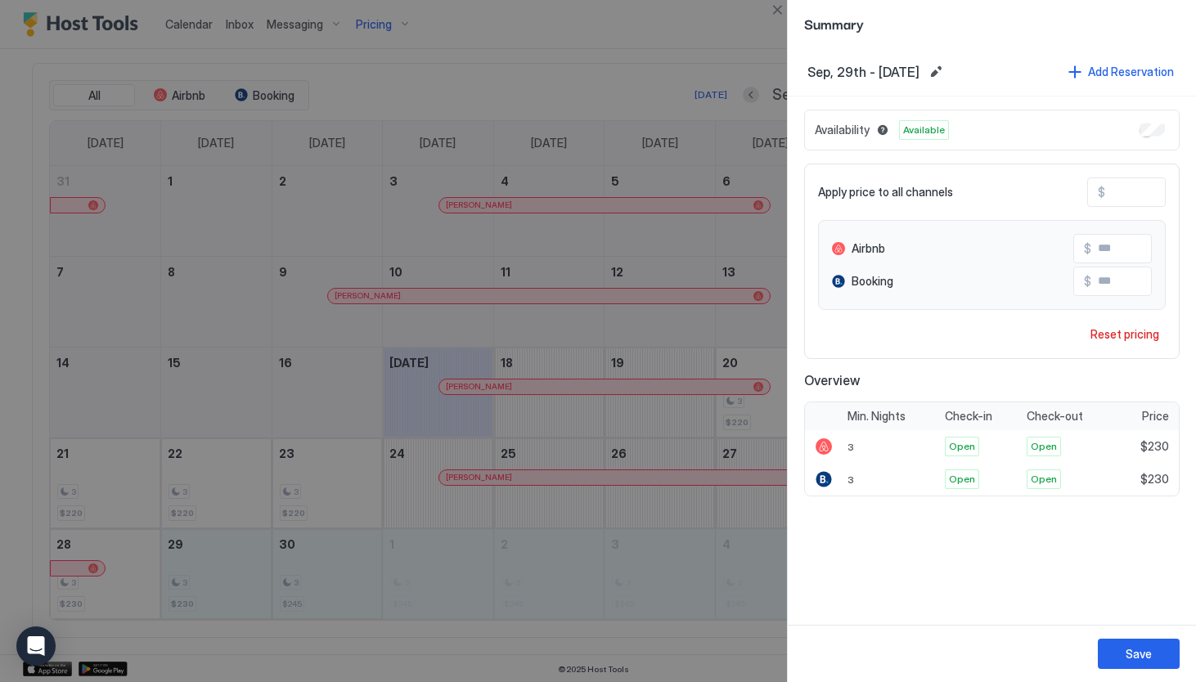
click at [1135, 191] on input "***" at bounding box center [1170, 192] width 131 height 28
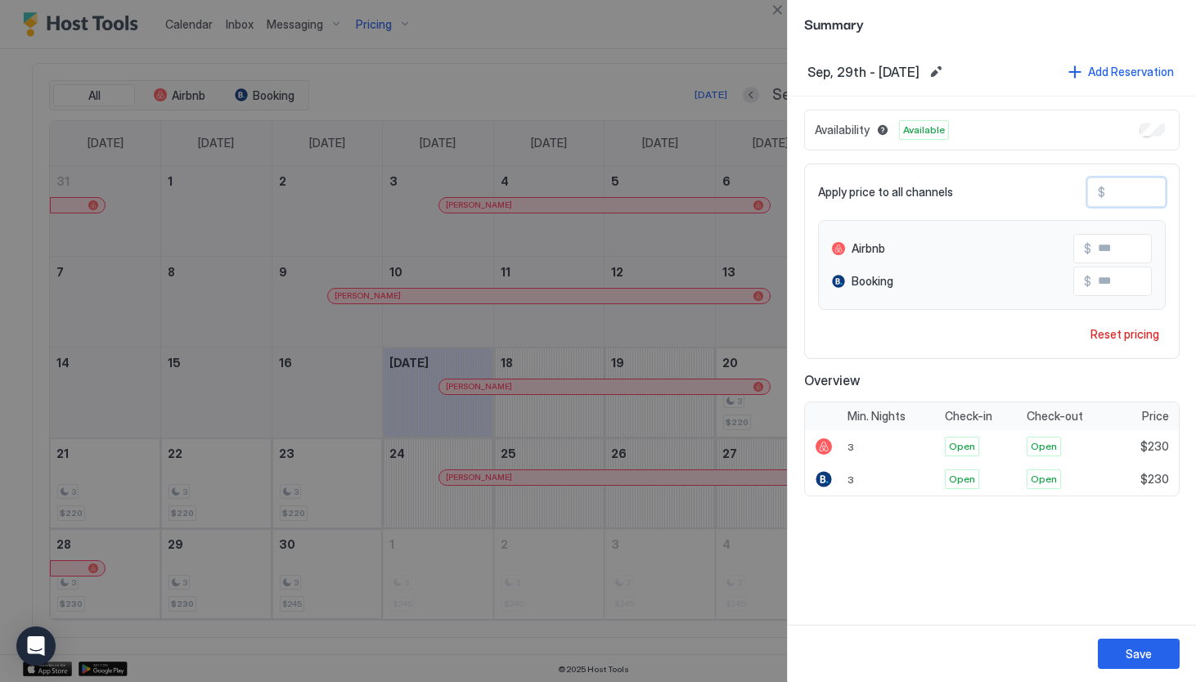
type input "**"
type input "*"
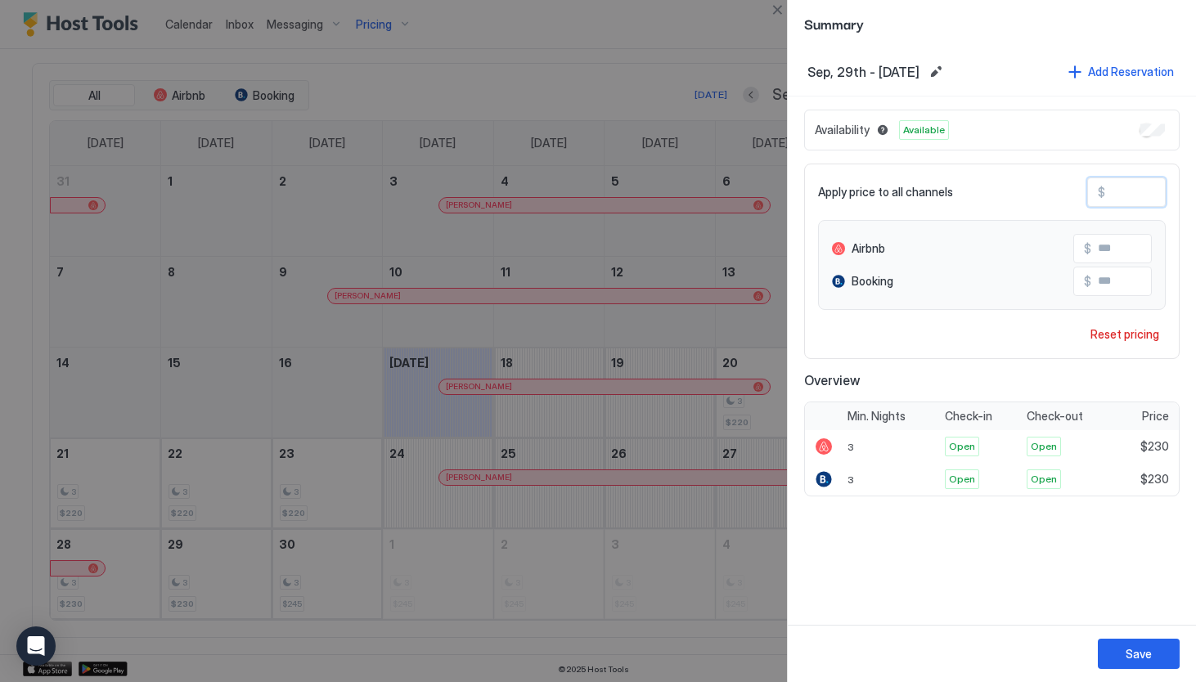
type input "*"
type input "**"
type input "***"
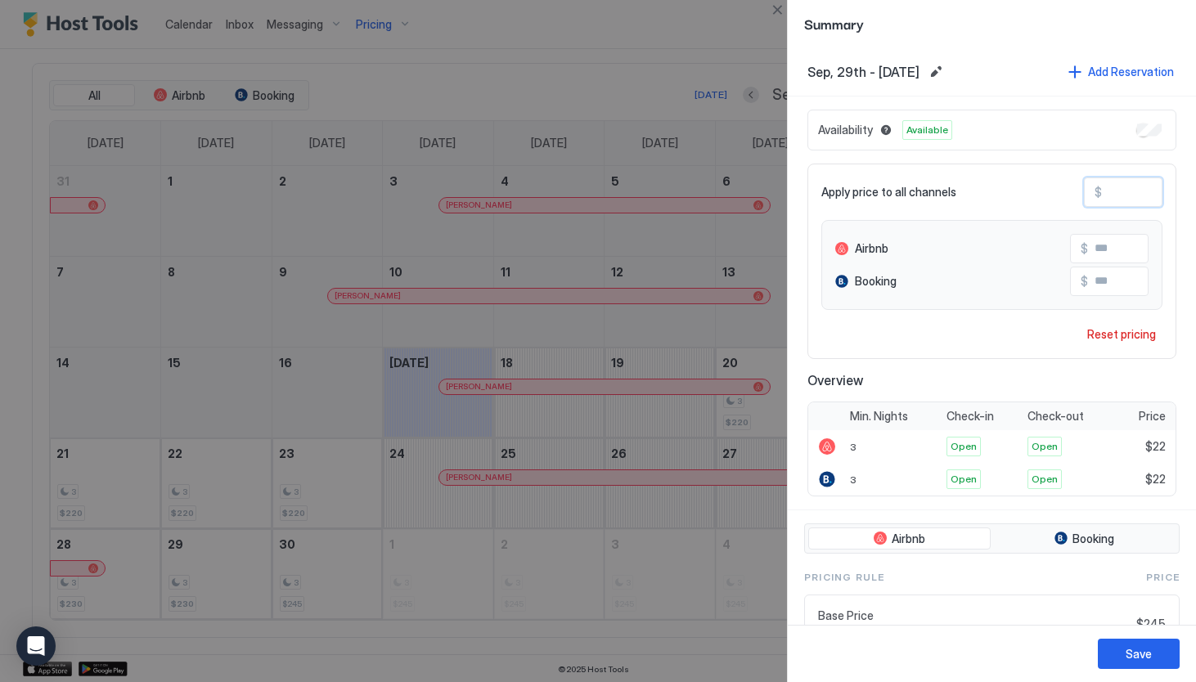
type input "***"
click at [1162, 661] on button "Save" at bounding box center [1139, 654] width 82 height 30
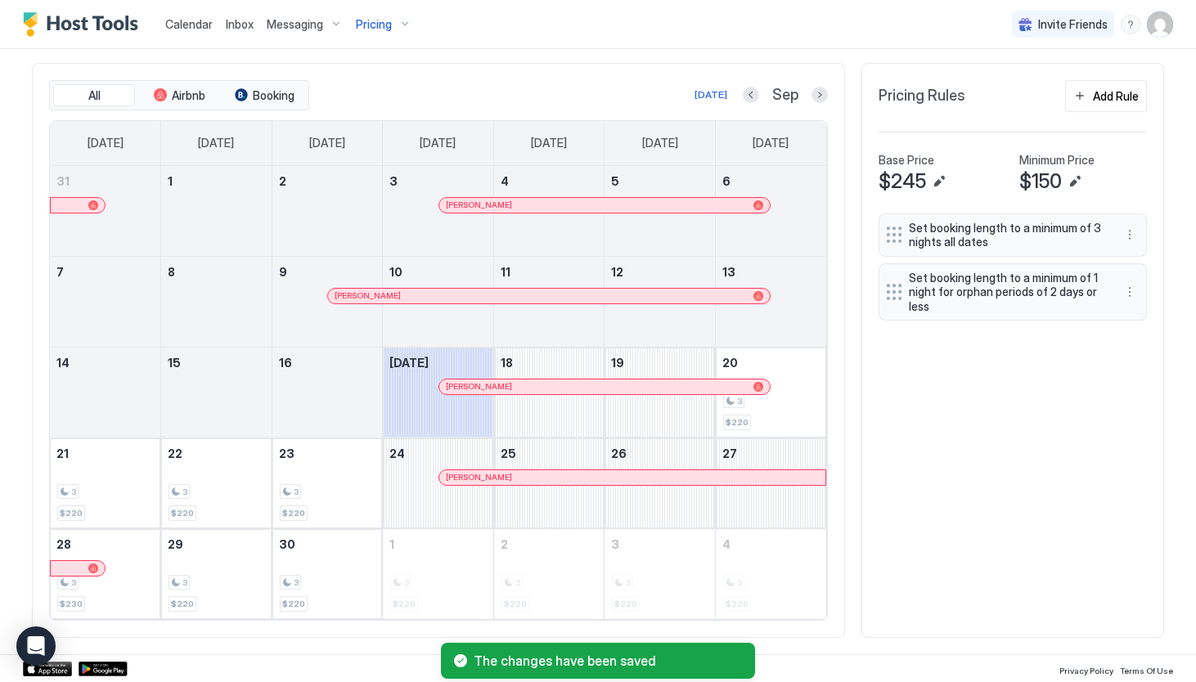
click at [1058, 445] on div "Set booking length to a minimum of 3 nights all dates Set booking length to a m…" at bounding box center [1012, 416] width 268 height 407
